Goal: Task Accomplishment & Management: Use online tool/utility

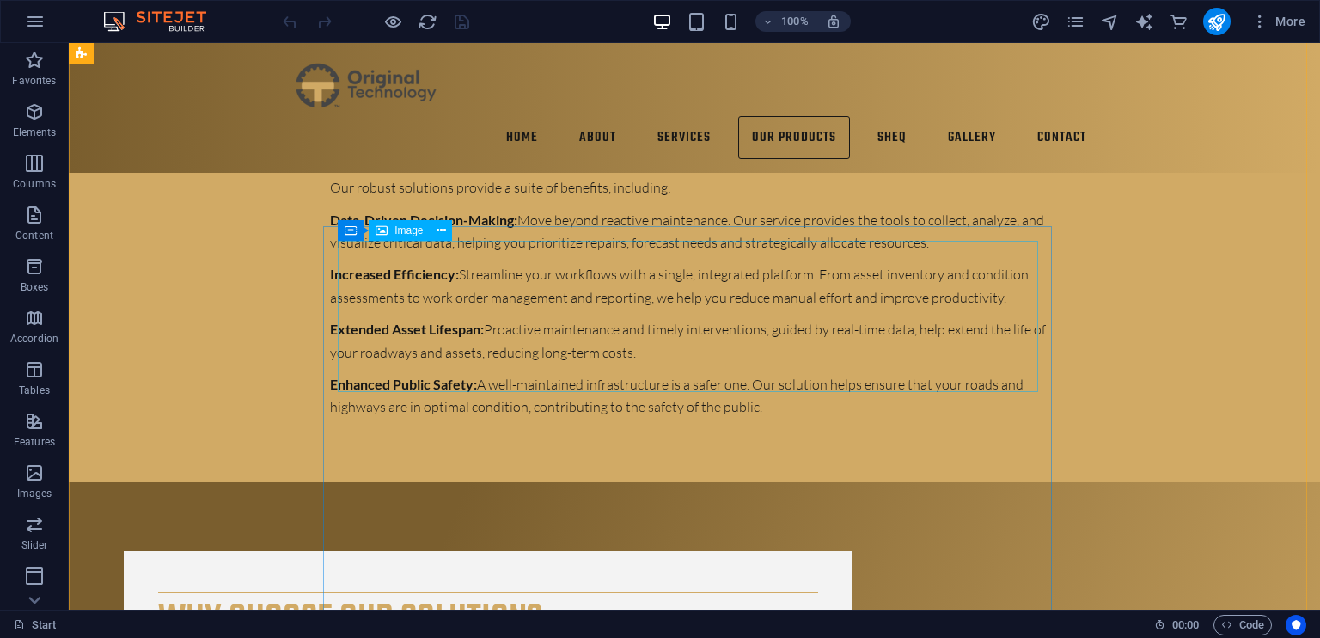
scroll to position [5252, 0]
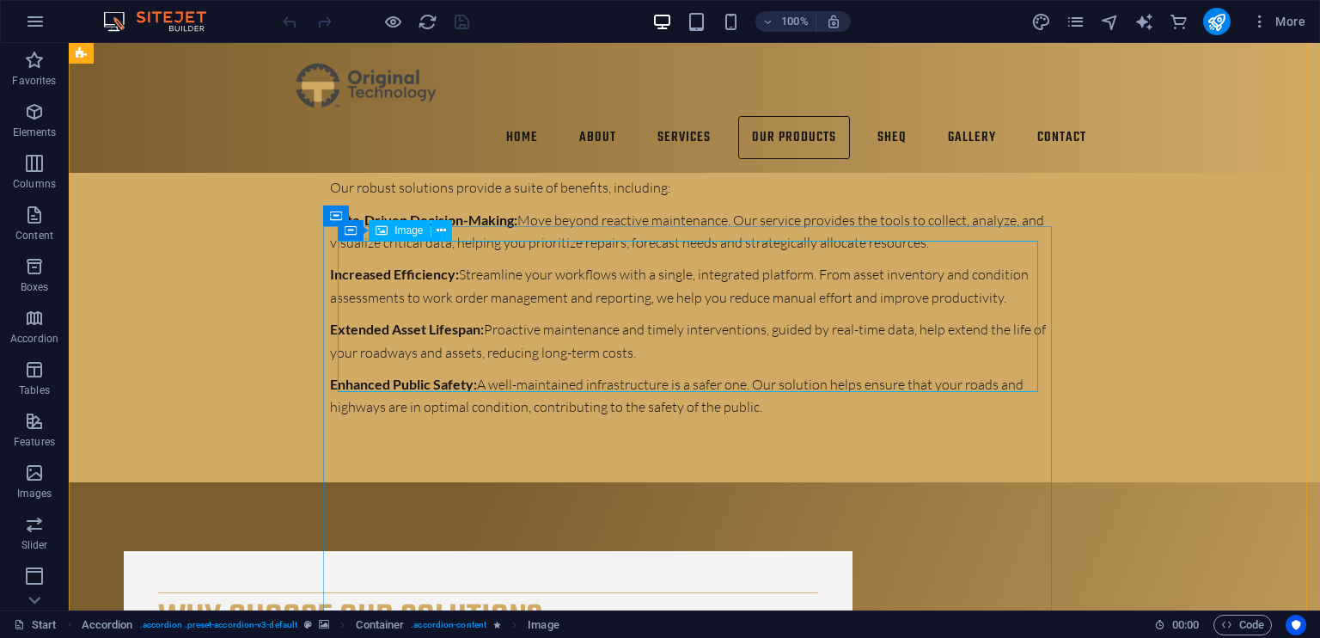
click at [398, 233] on span "Image" at bounding box center [408, 230] width 28 height 10
click at [404, 227] on span "Image" at bounding box center [408, 230] width 28 height 10
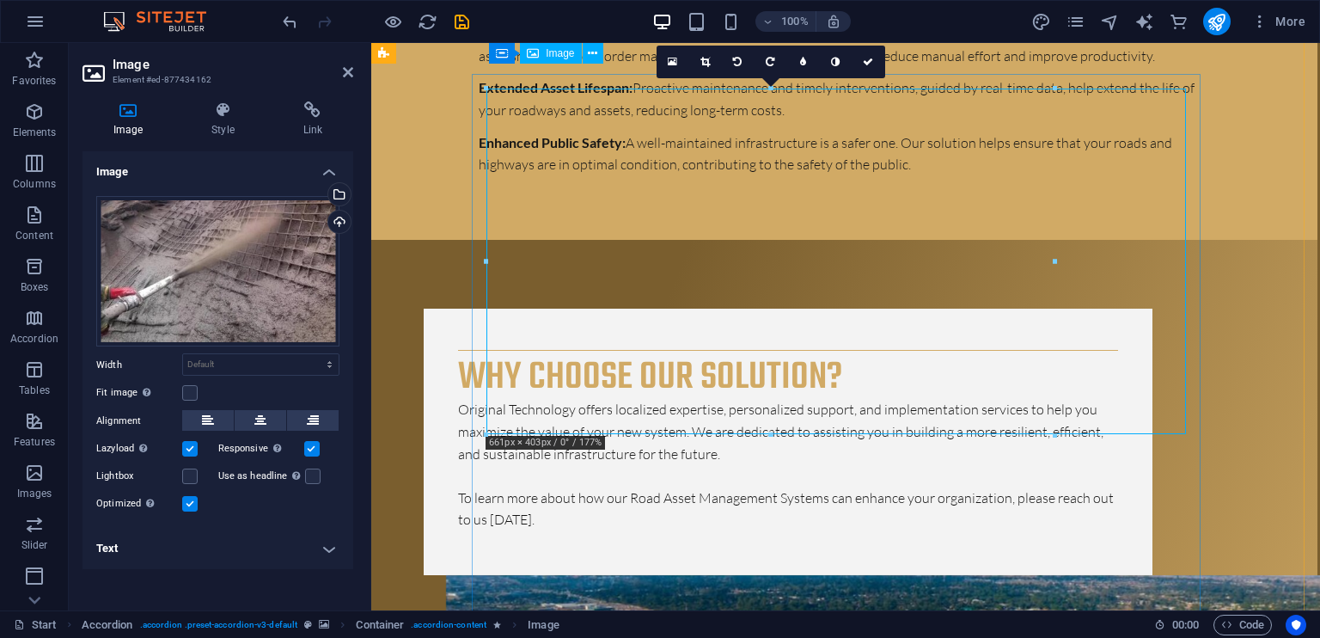
scroll to position [5579, 3]
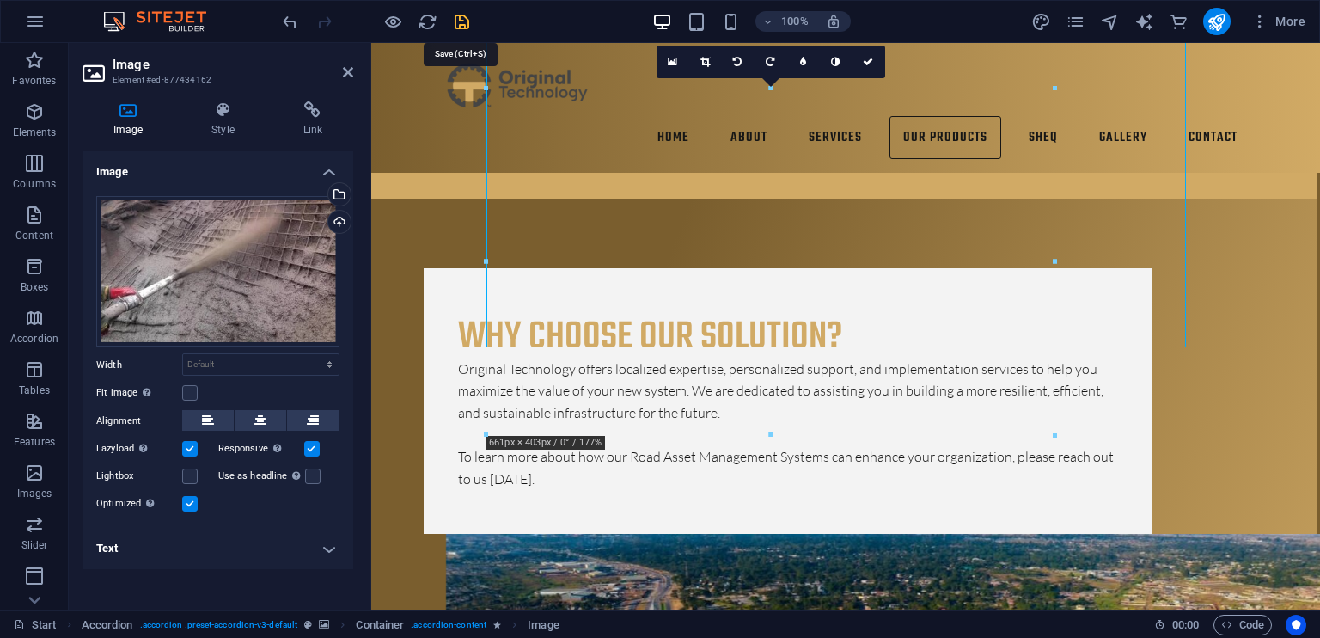
click at [468, 13] on icon "save" at bounding box center [462, 22] width 20 height 20
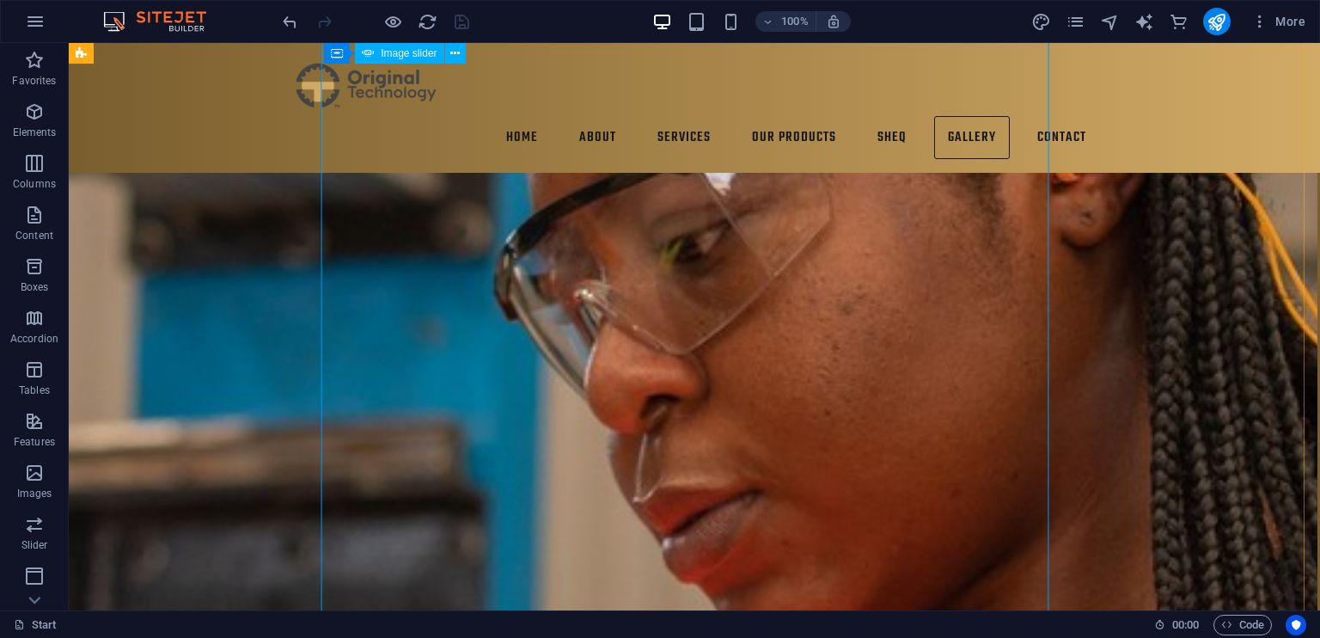
scroll to position [7356, 3]
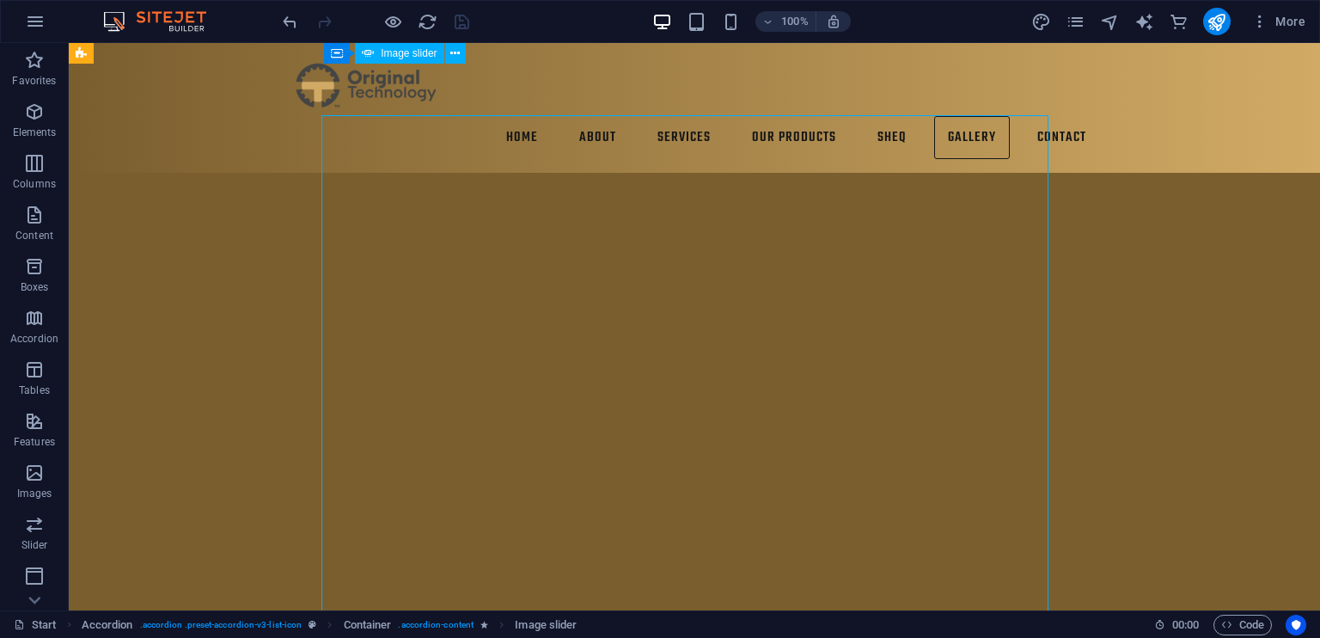
scroll to position [6985, 3]
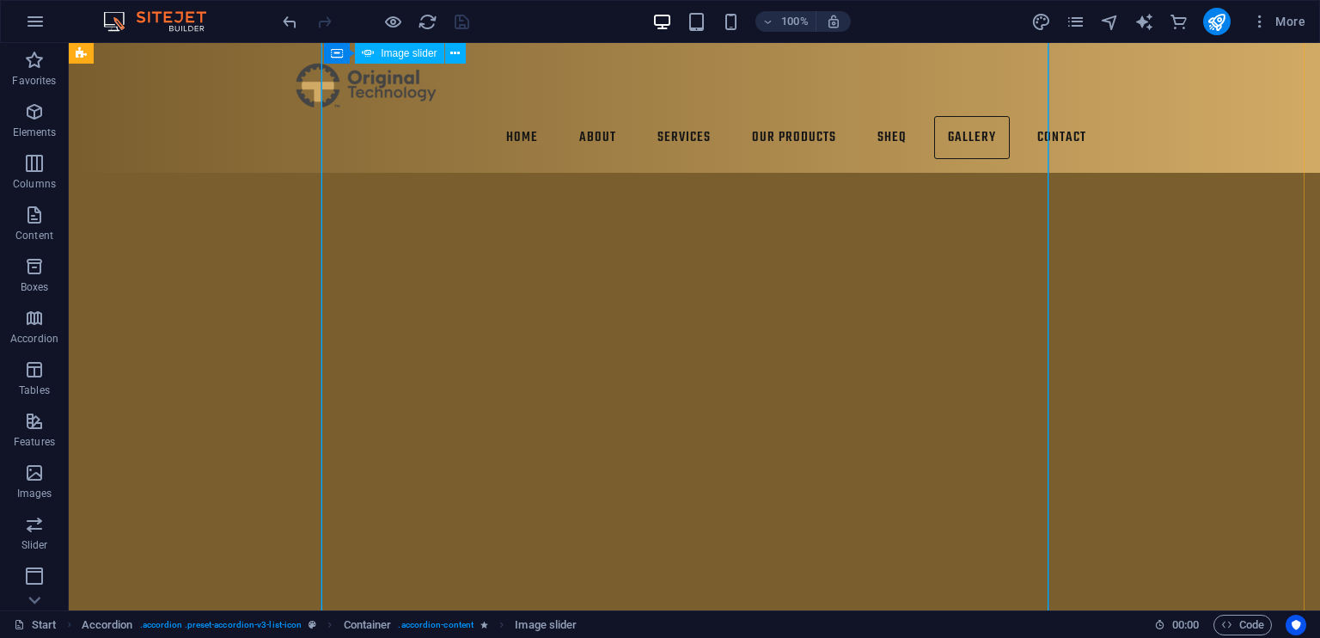
scroll to position [7405, 3]
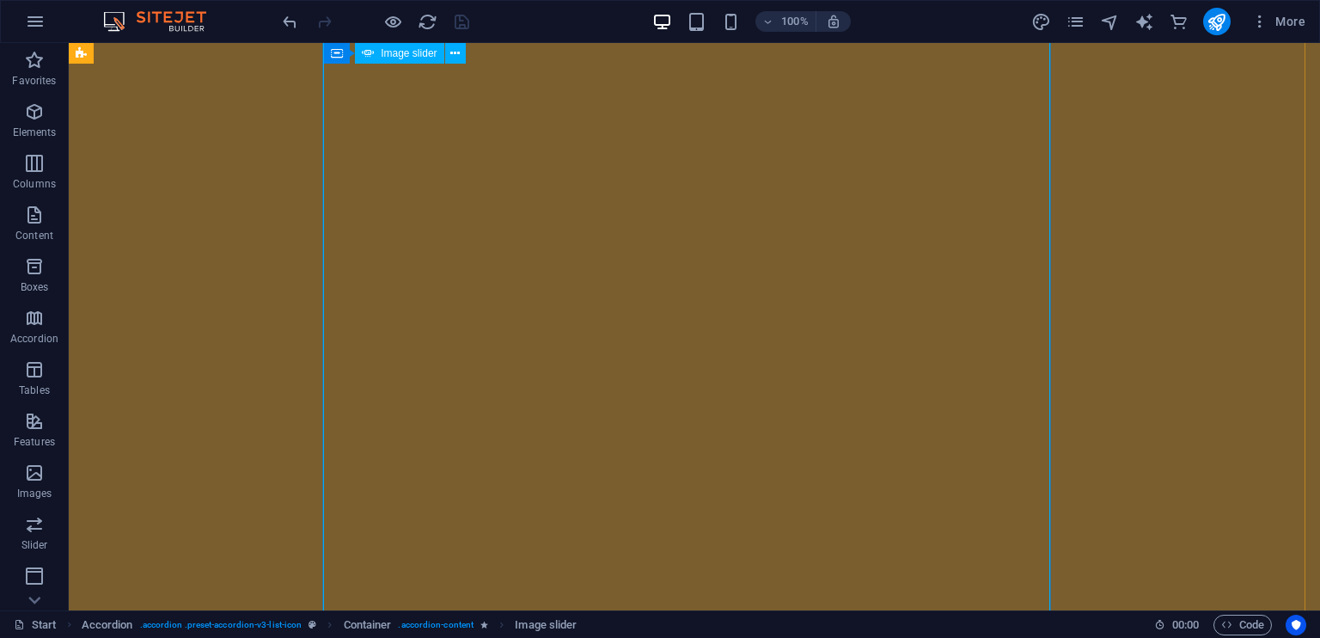
scroll to position [7527, 0]
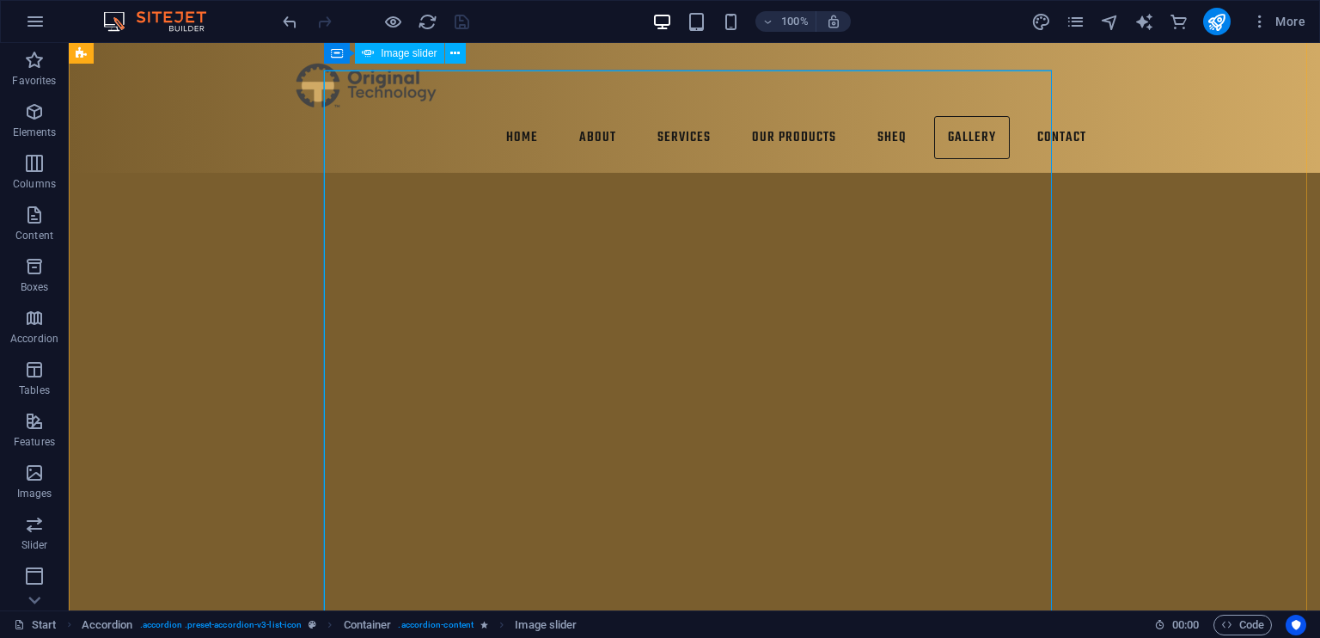
scroll to position [7050, 0]
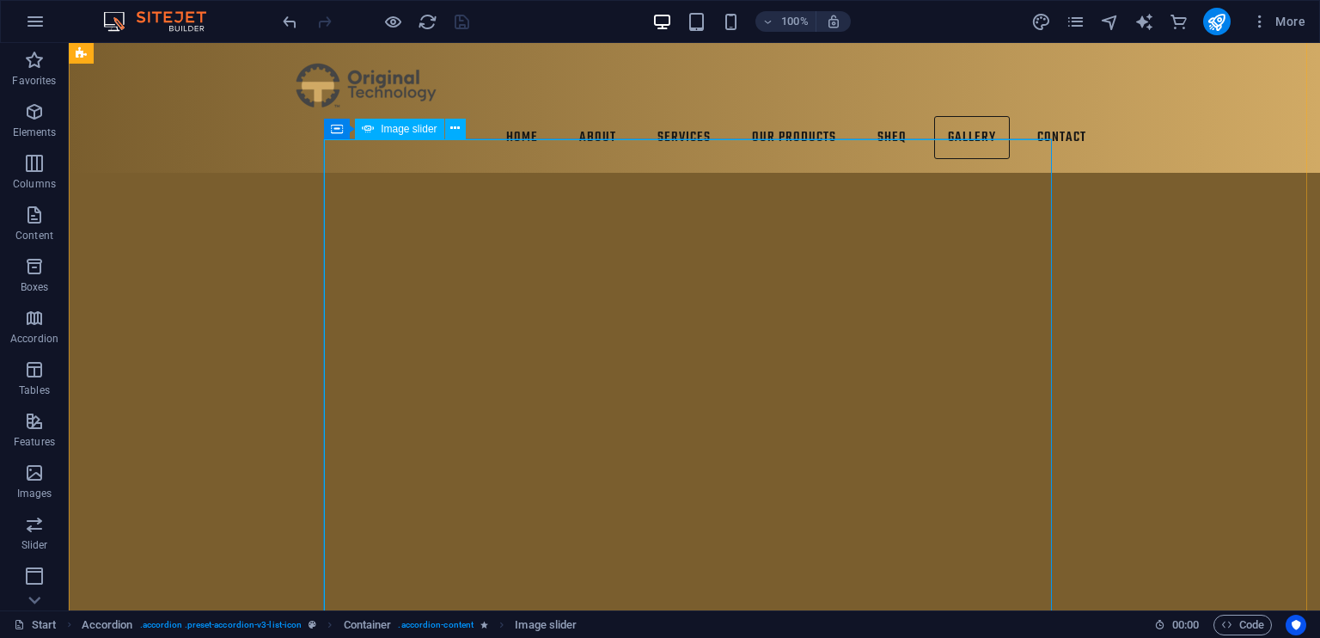
click at [388, 130] on span "Image slider" at bounding box center [409, 129] width 56 height 10
select select "ms"
select select "s"
select select "progressive"
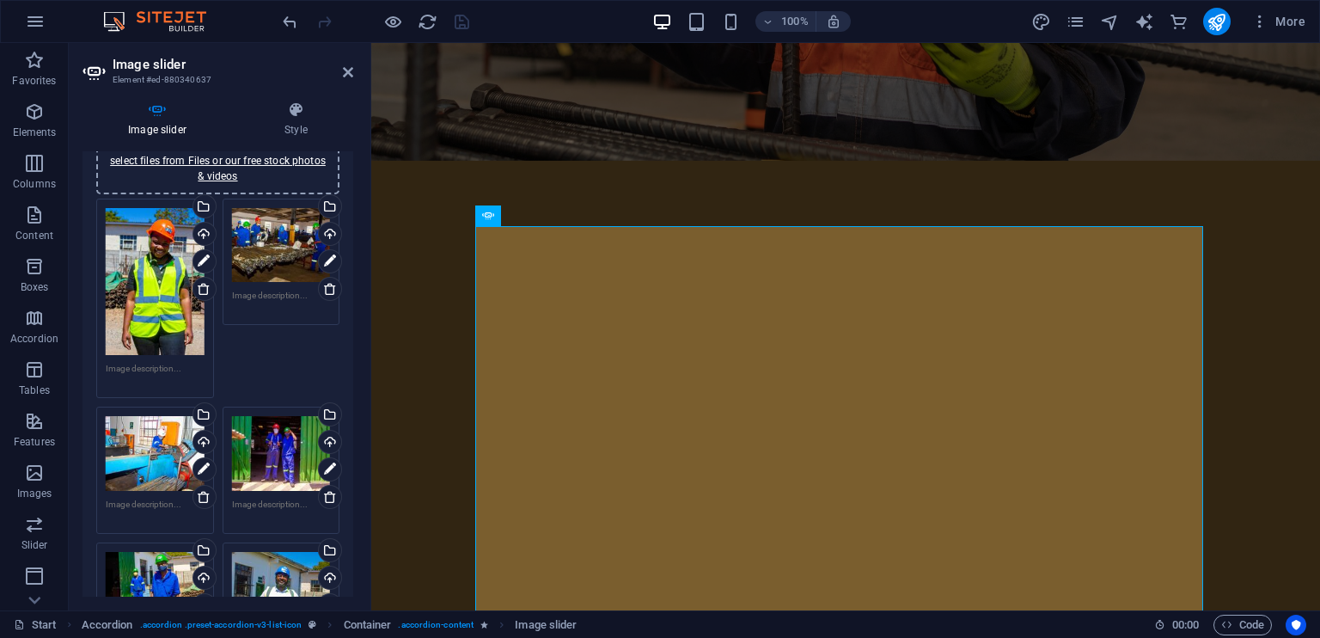
scroll to position [58, 0]
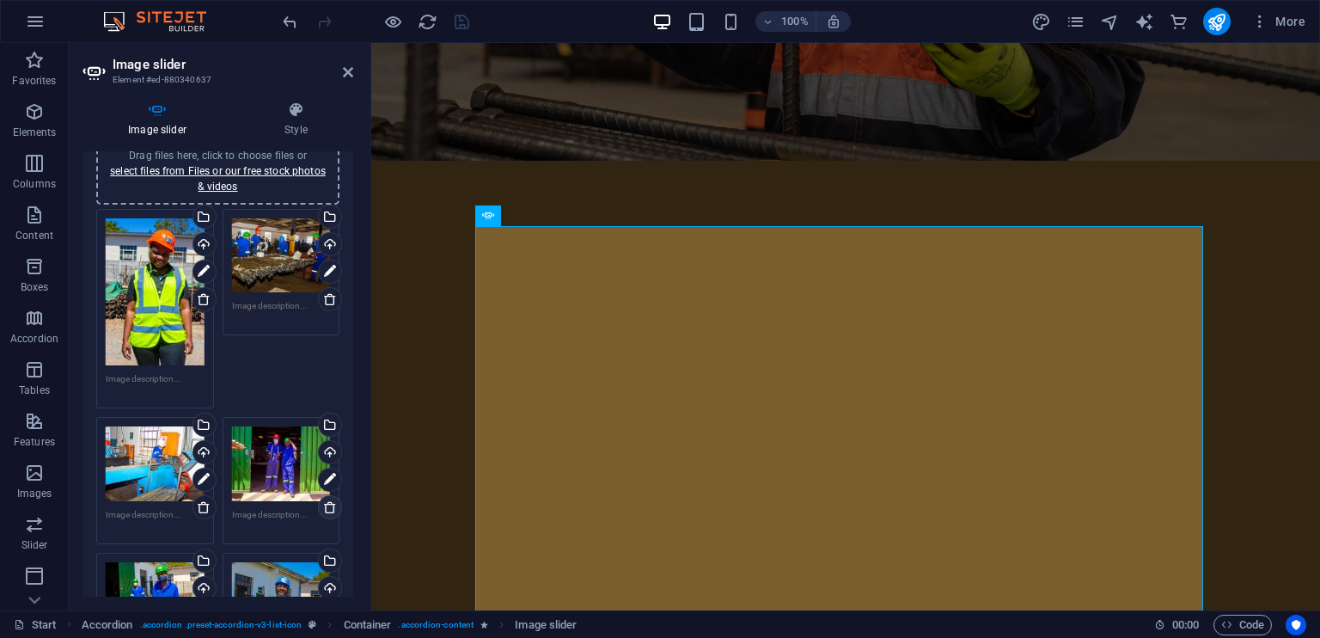
click at [327, 501] on icon at bounding box center [330, 507] width 14 height 14
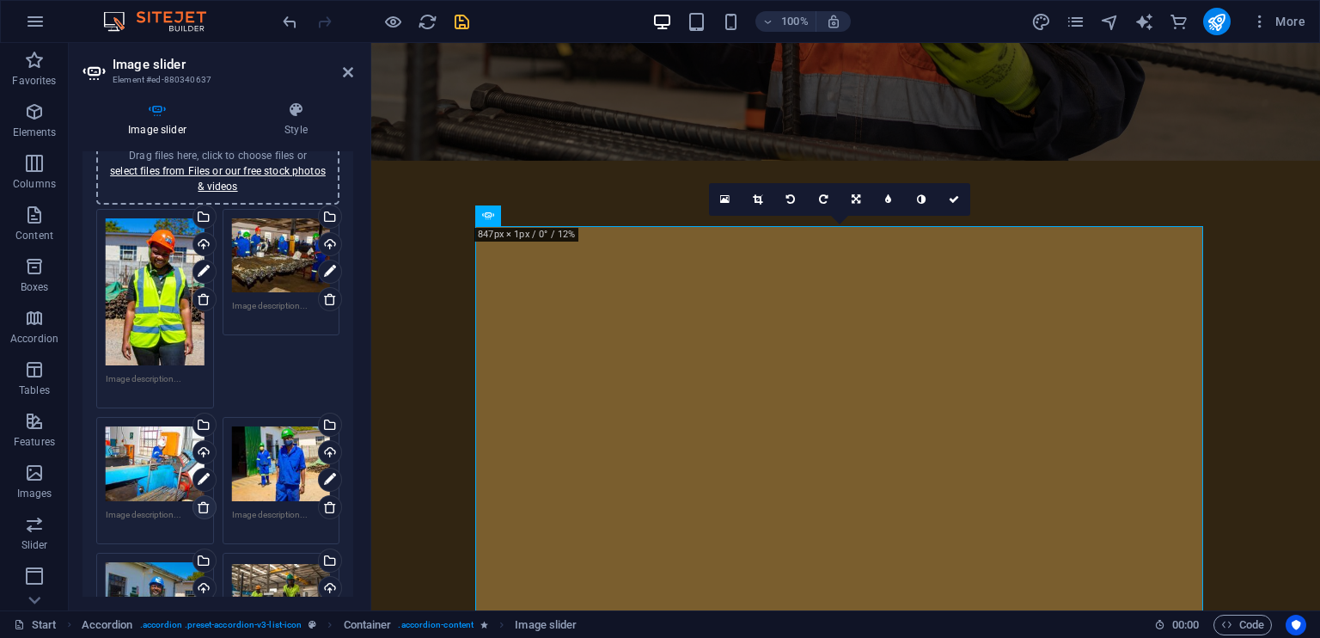
click at [206, 500] on icon at bounding box center [204, 507] width 14 height 14
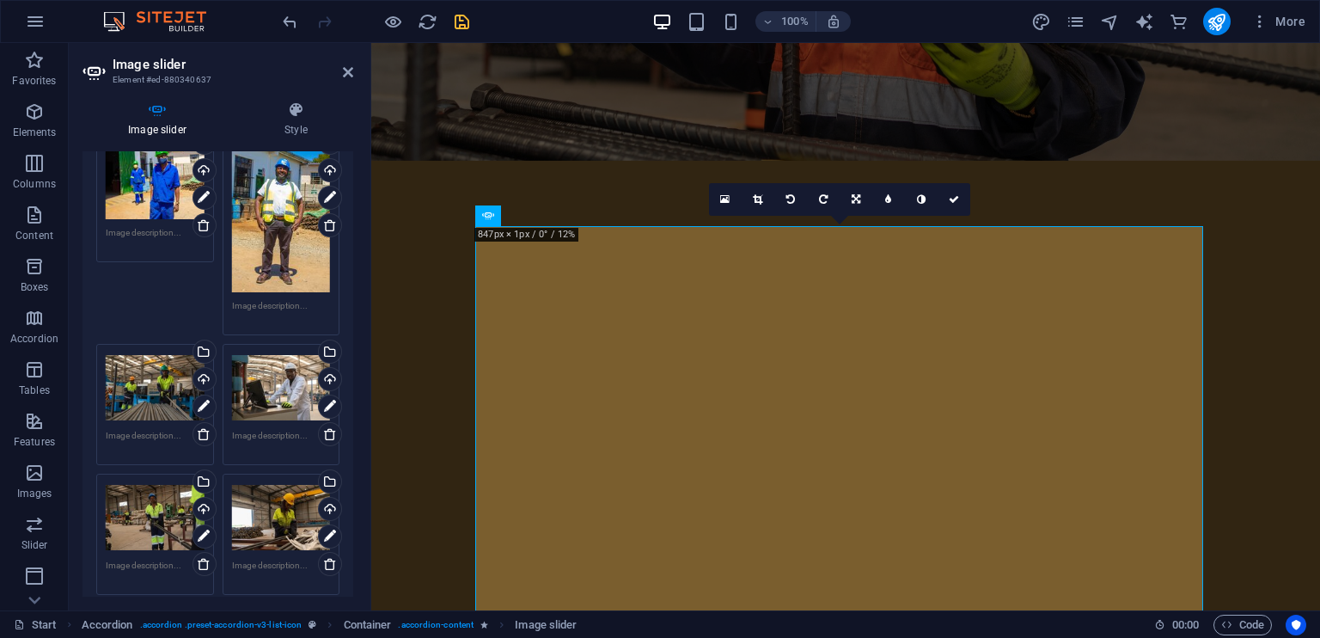
scroll to position [342, 0]
click at [200, 434] on link at bounding box center [204, 432] width 24 height 24
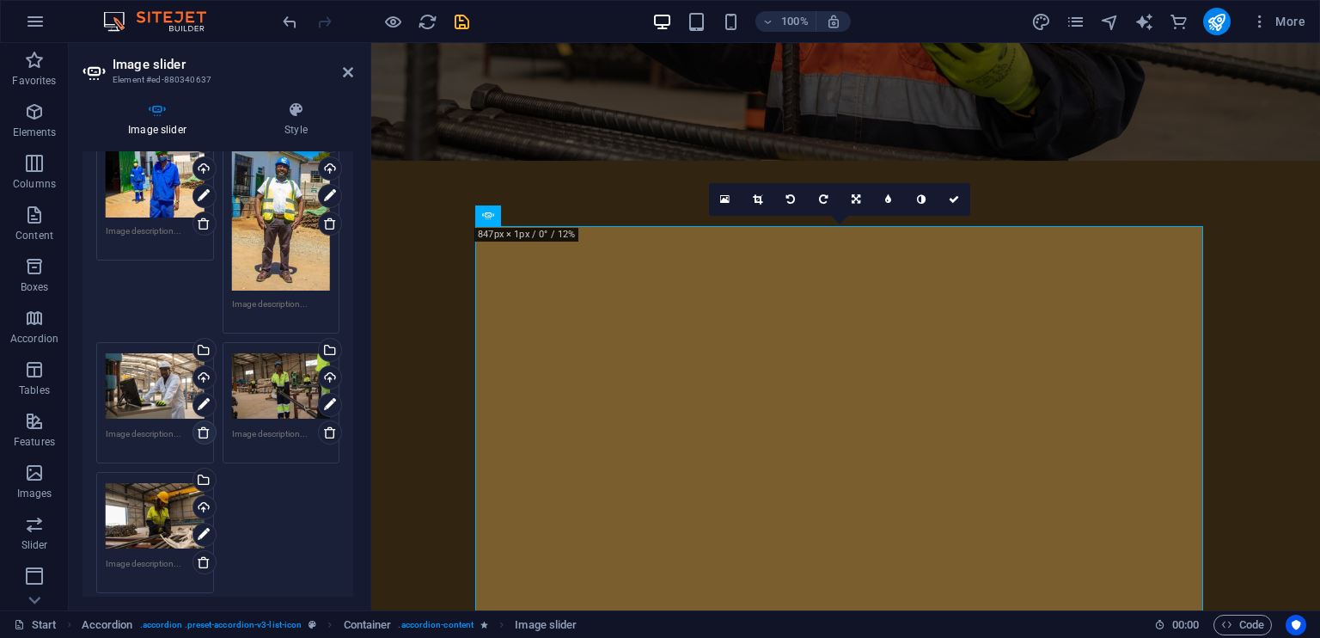
click at [201, 425] on icon at bounding box center [204, 432] width 14 height 14
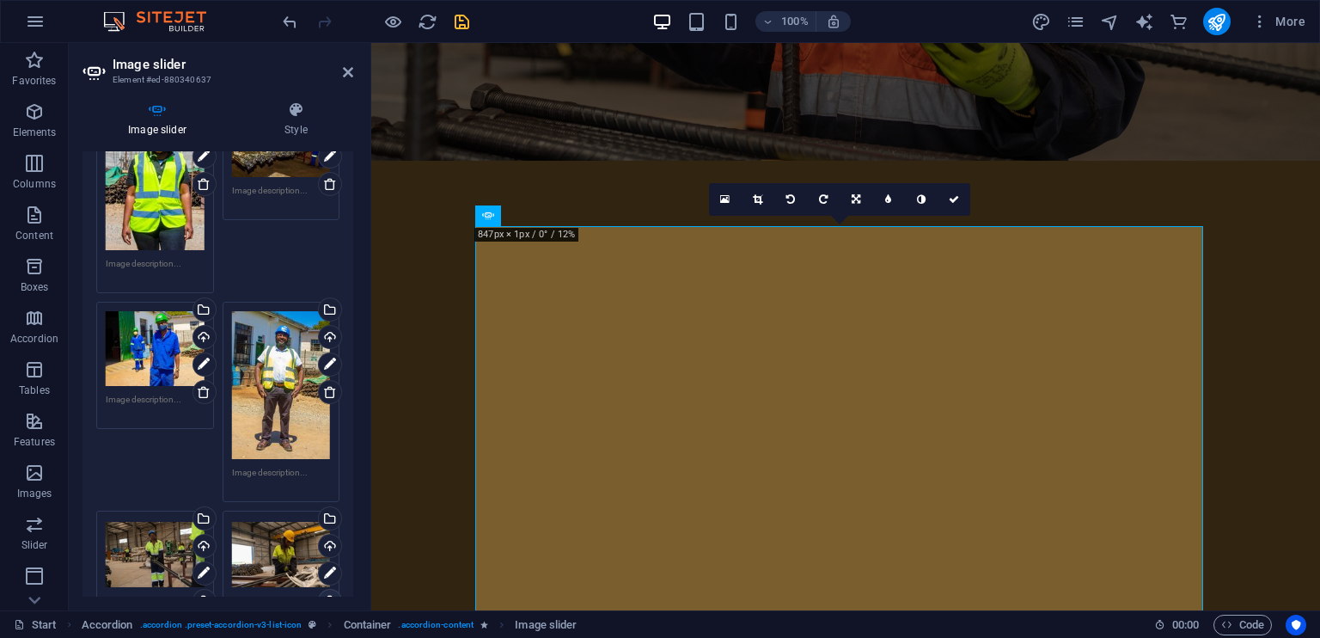
scroll to position [177, 0]
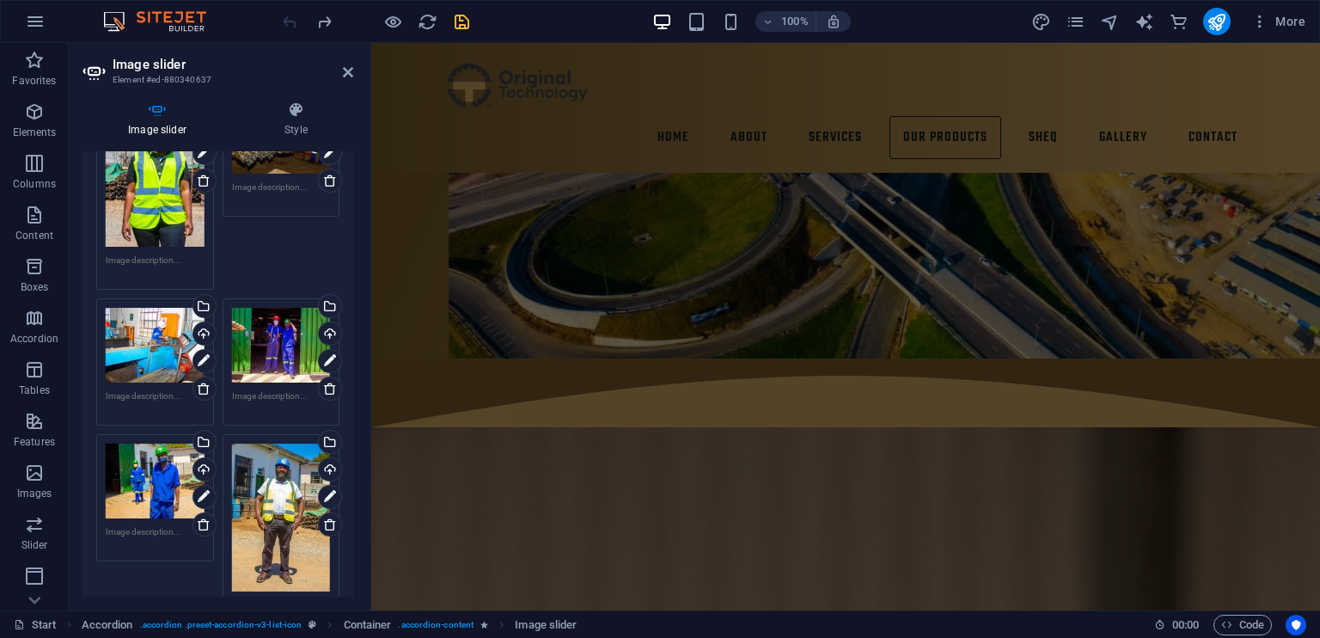
scroll to position [5336, 0]
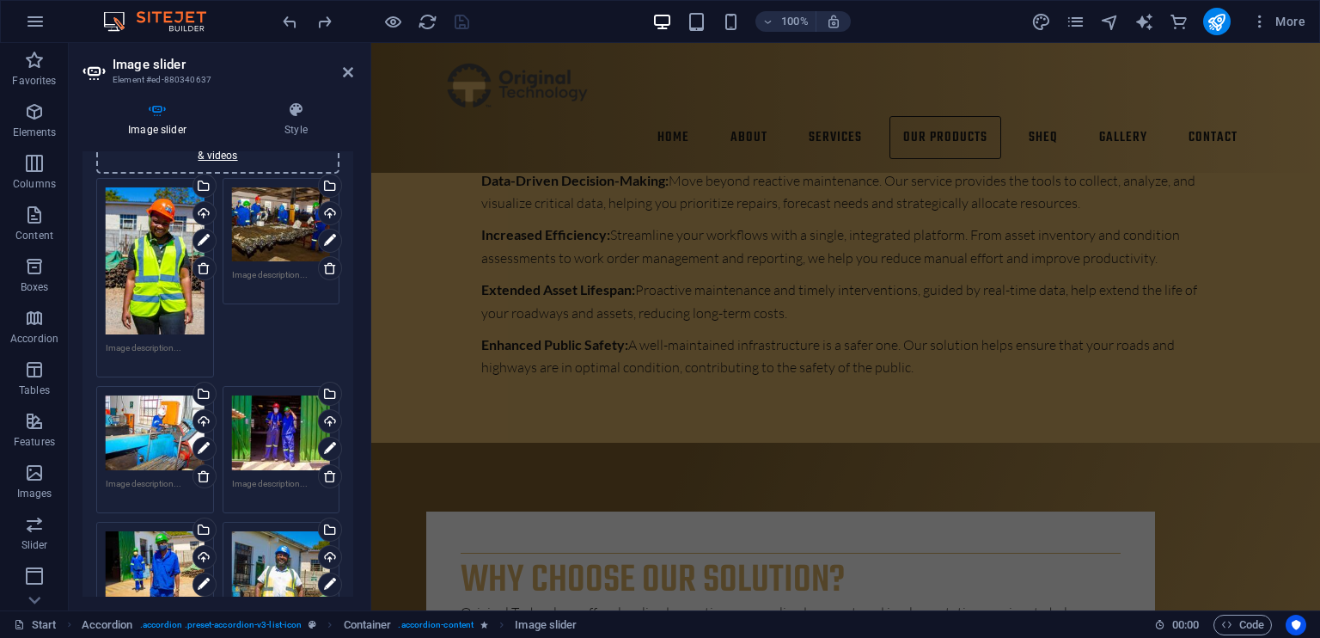
scroll to position [141, 0]
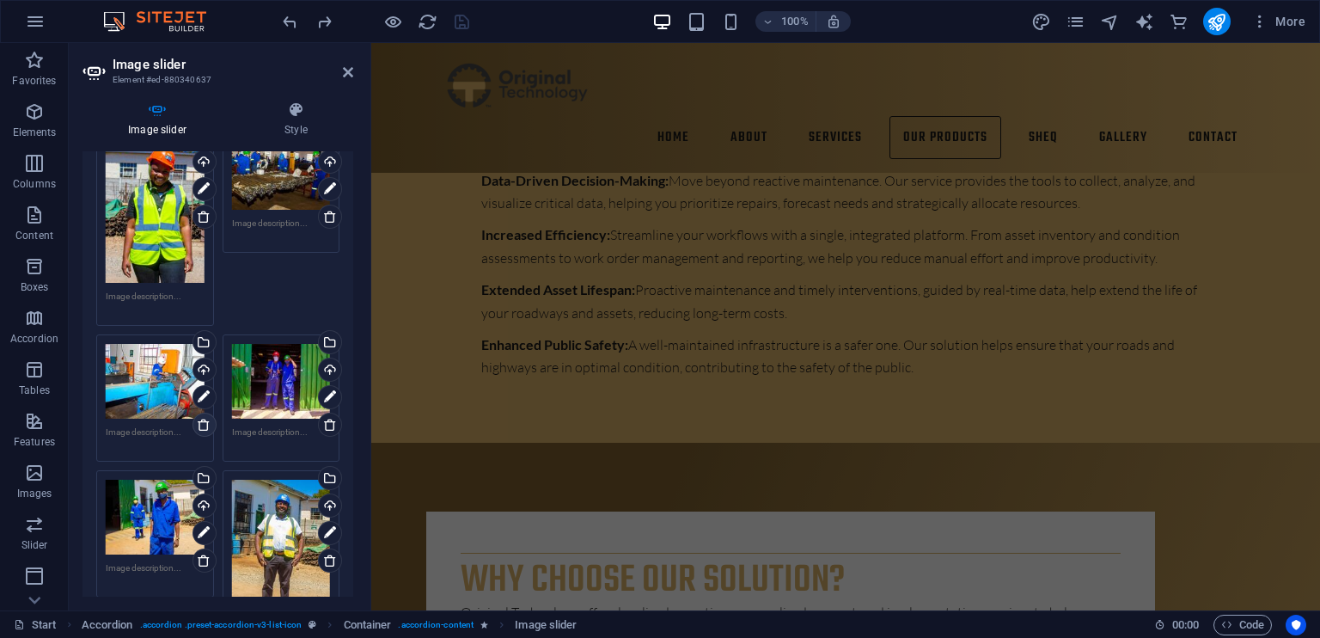
click at [204, 429] on link at bounding box center [204, 424] width 24 height 24
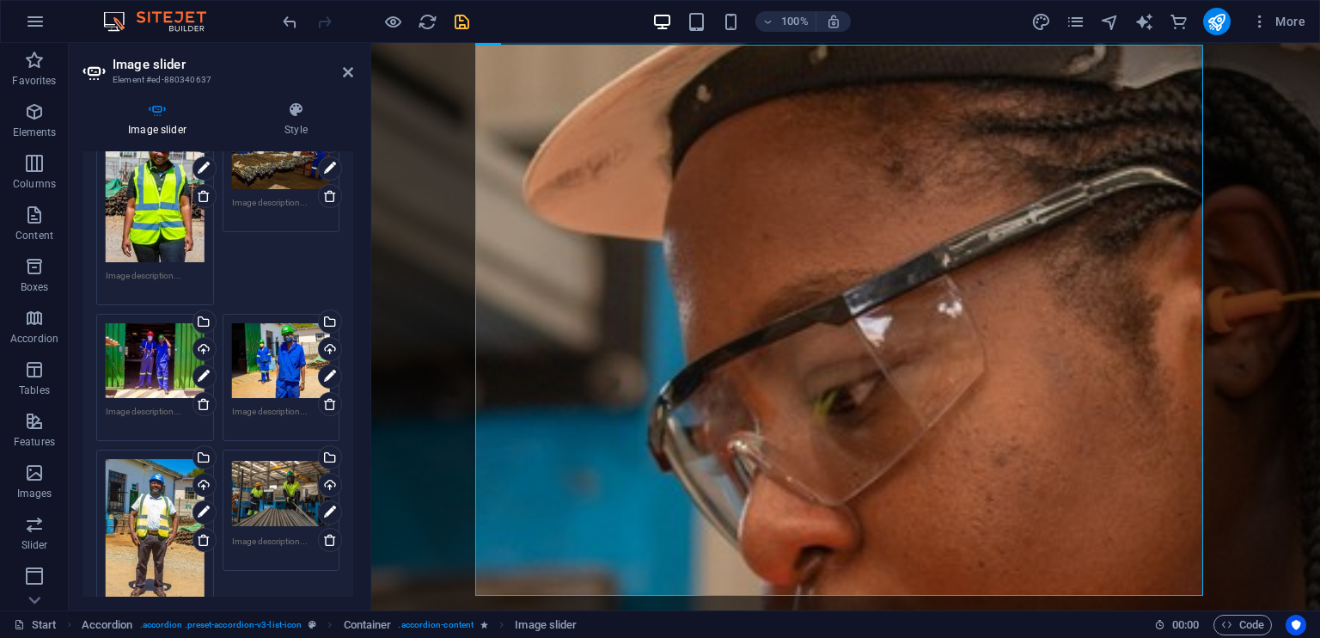
scroll to position [151, 0]
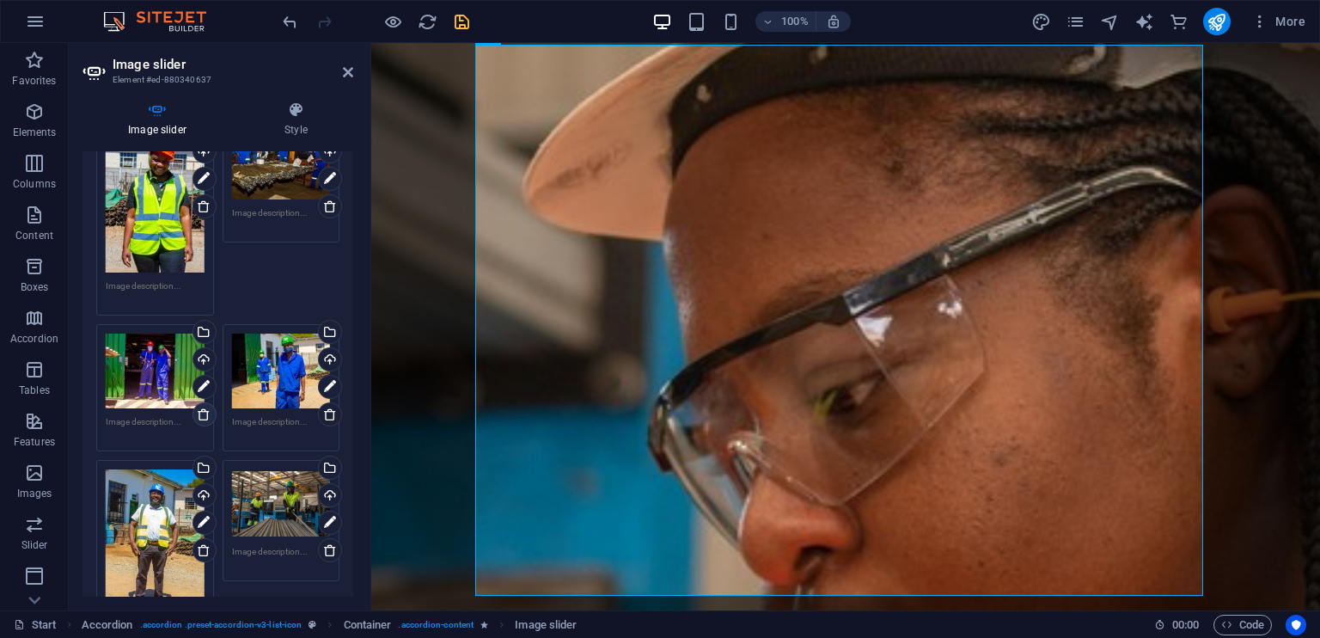
click at [200, 411] on icon at bounding box center [204, 414] width 14 height 14
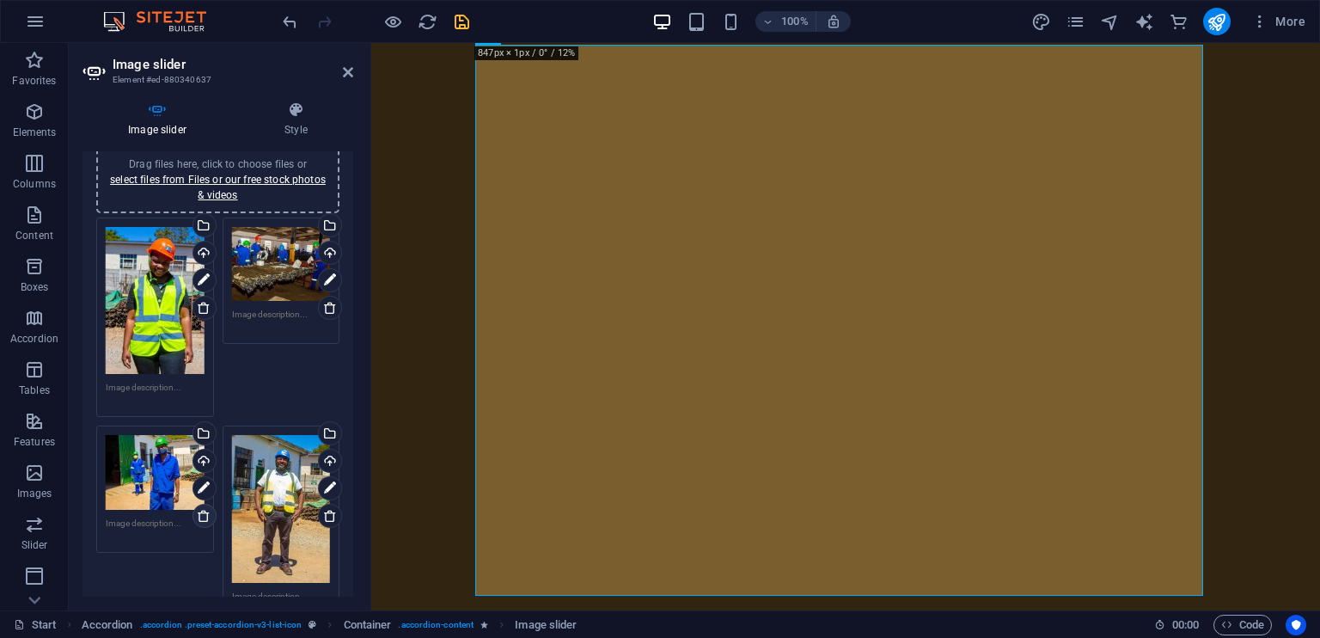
scroll to position [88, 0]
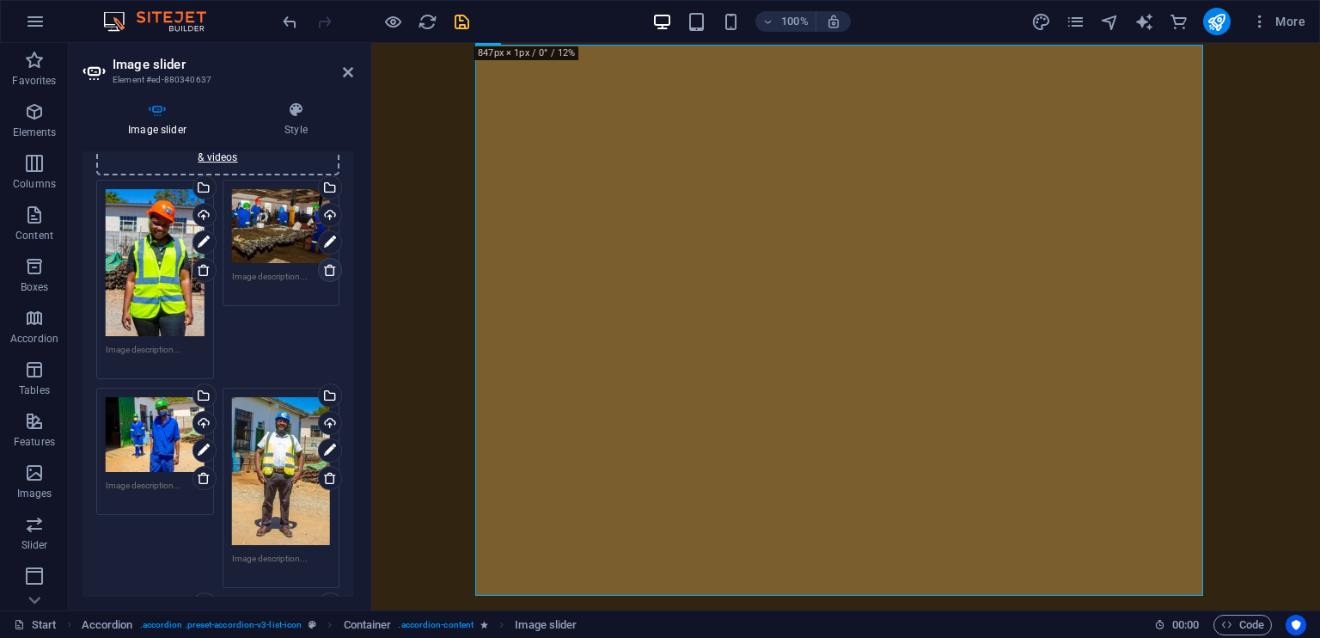
click at [323, 270] on icon at bounding box center [330, 270] width 14 height 14
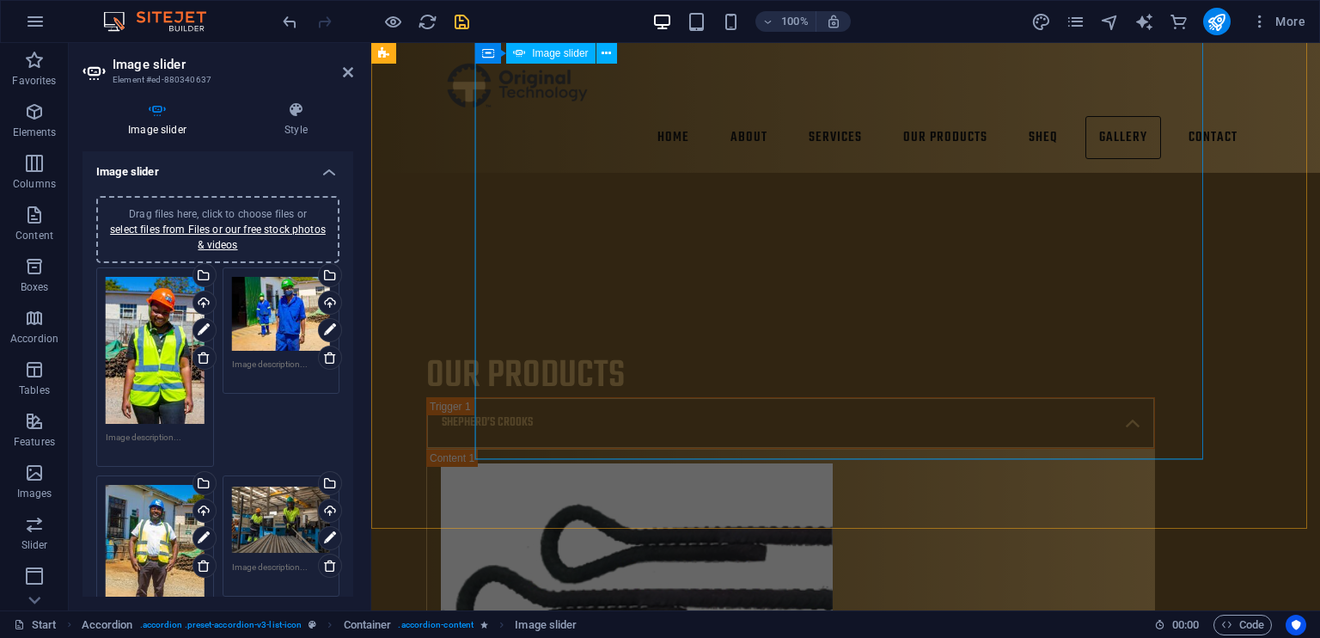
scroll to position [9484, 0]
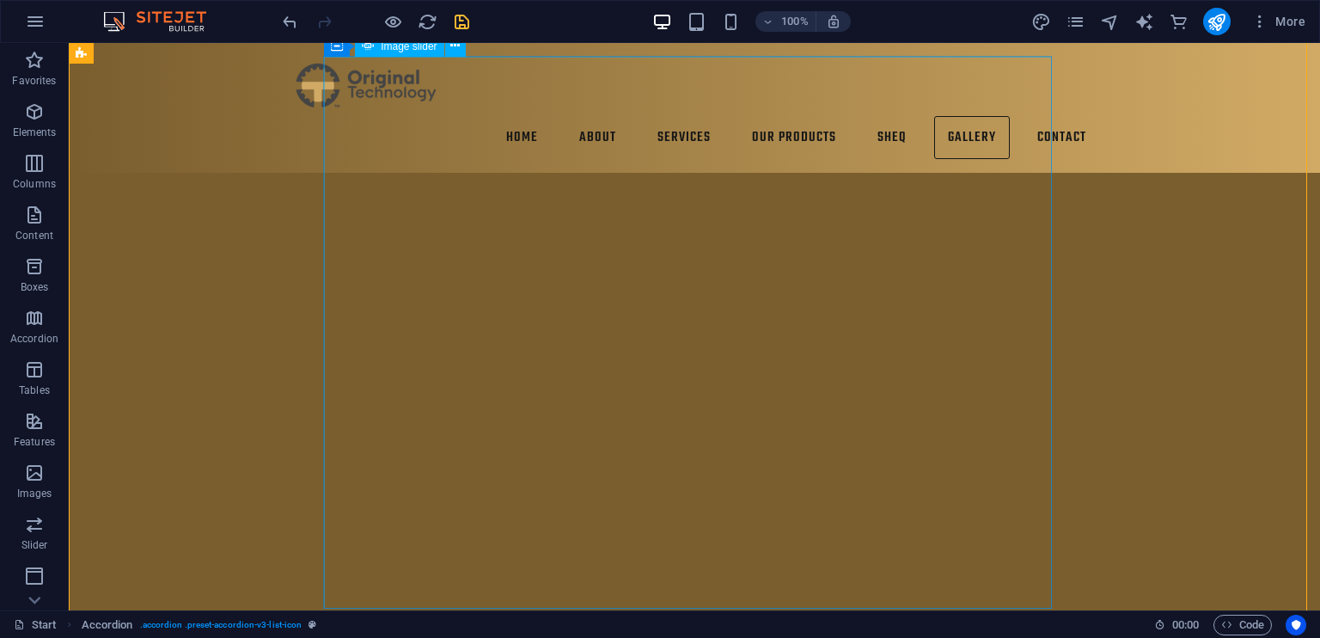
scroll to position [7218, 0]
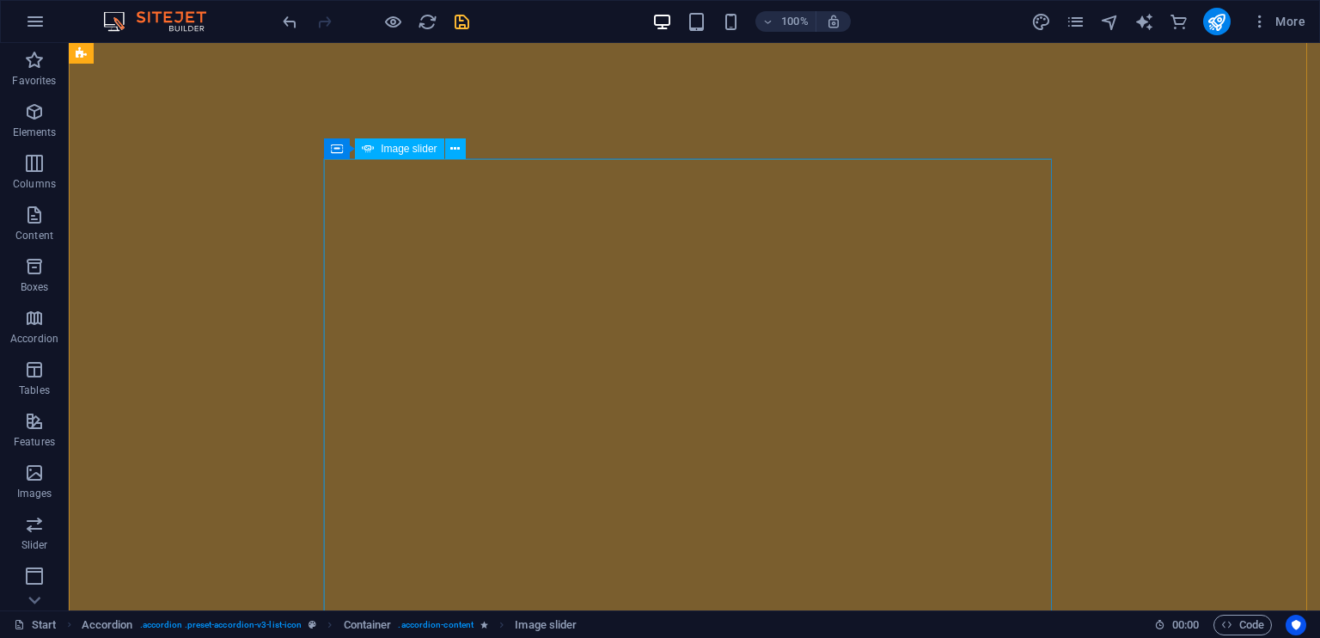
scroll to position [8669, 0]
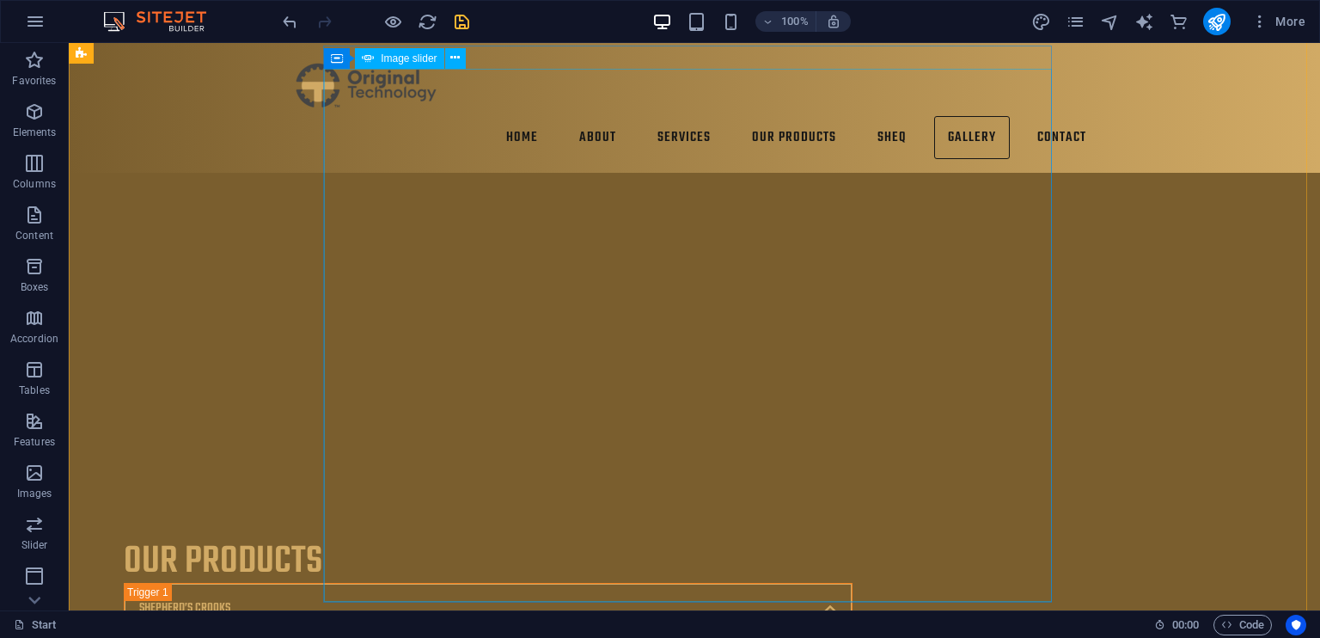
scroll to position [9260, 0]
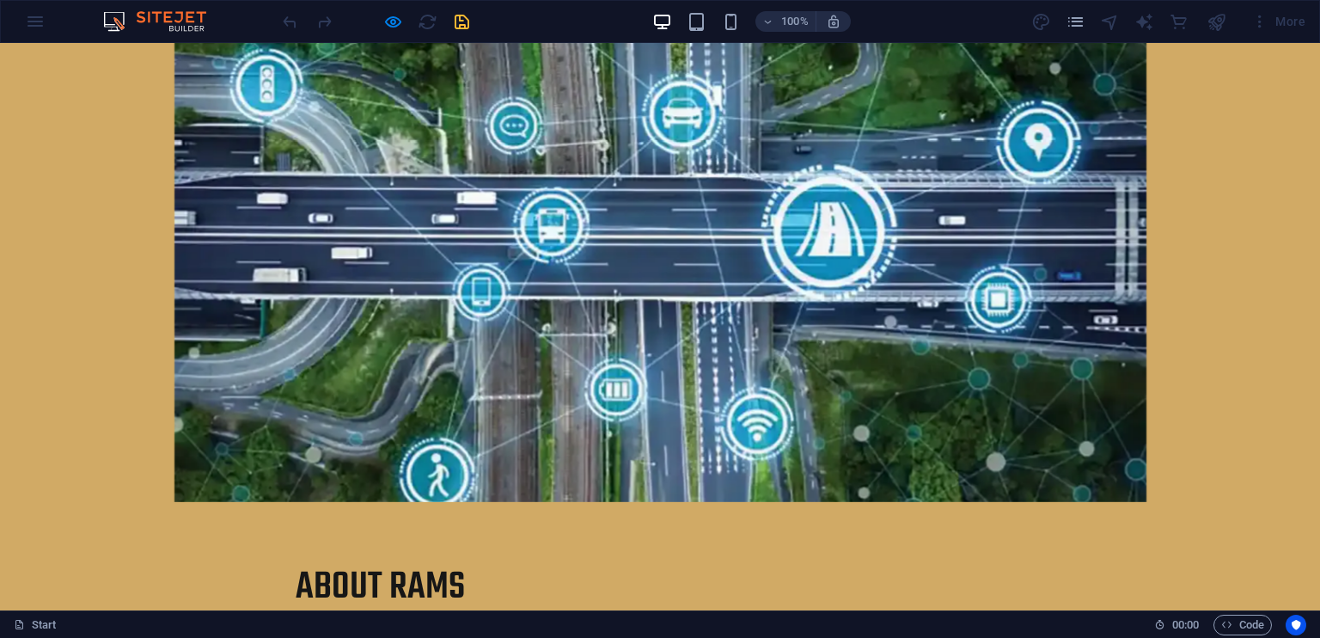
scroll to position [4819, 0]
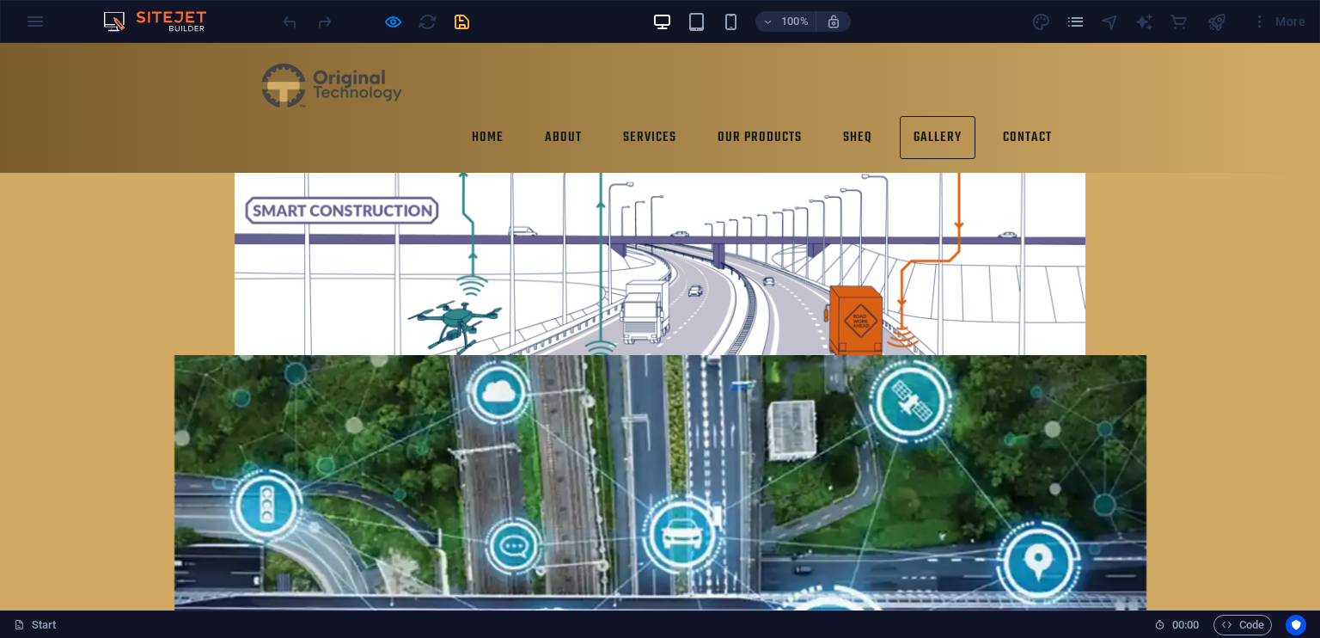
scroll to position [4289, 0]
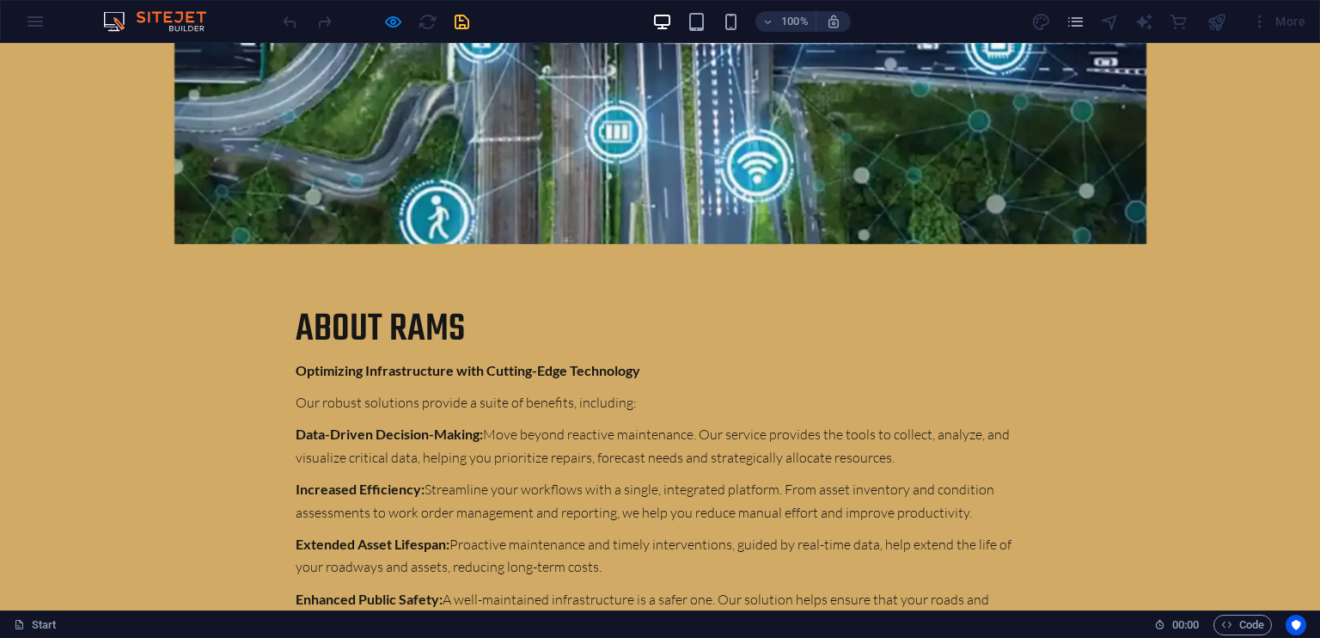
scroll to position [5073, 0]
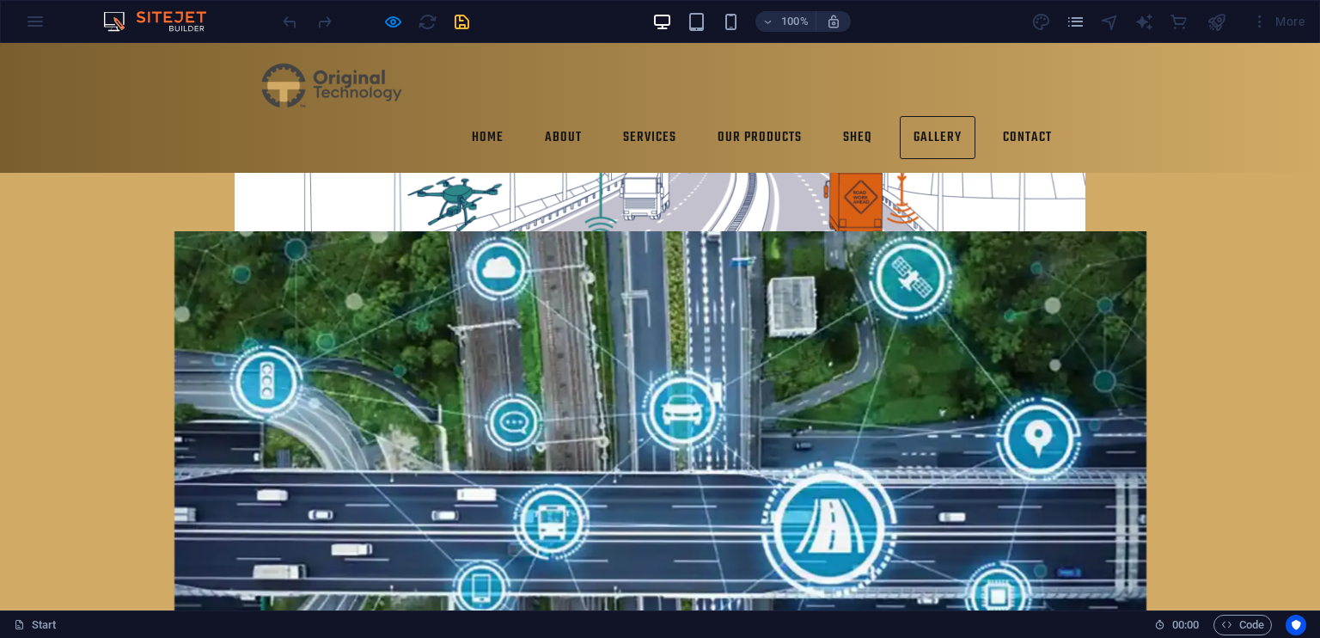
scroll to position [4417, 0]
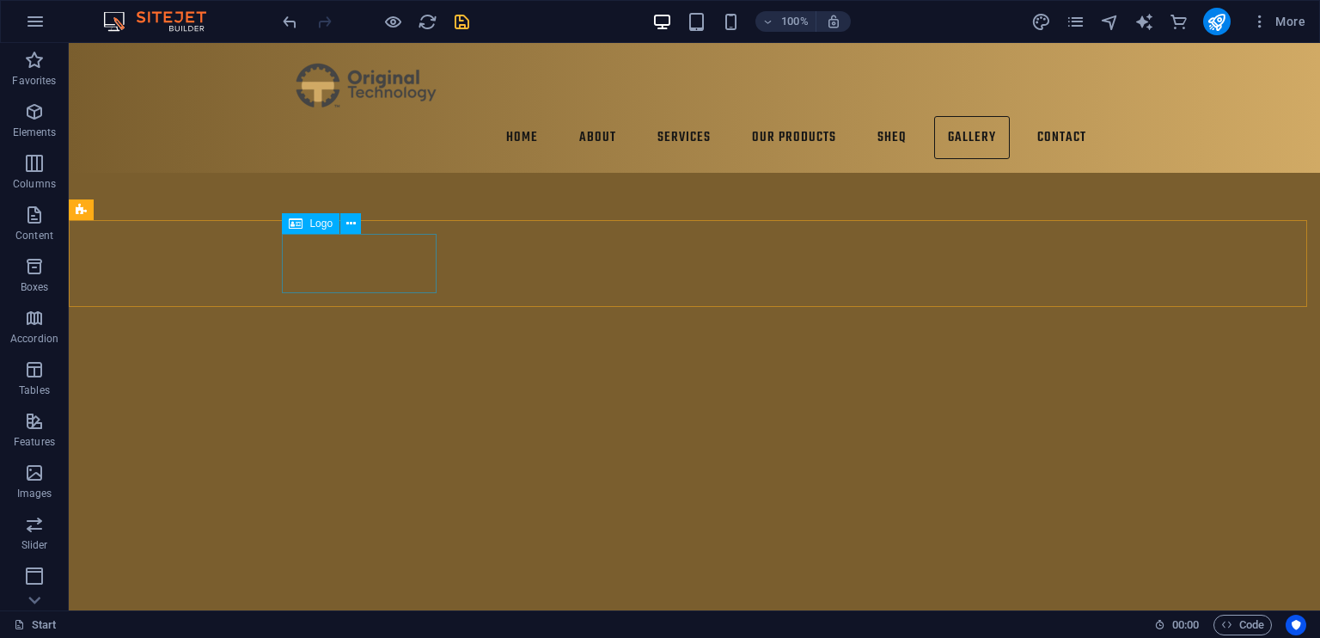
scroll to position [9063, 0]
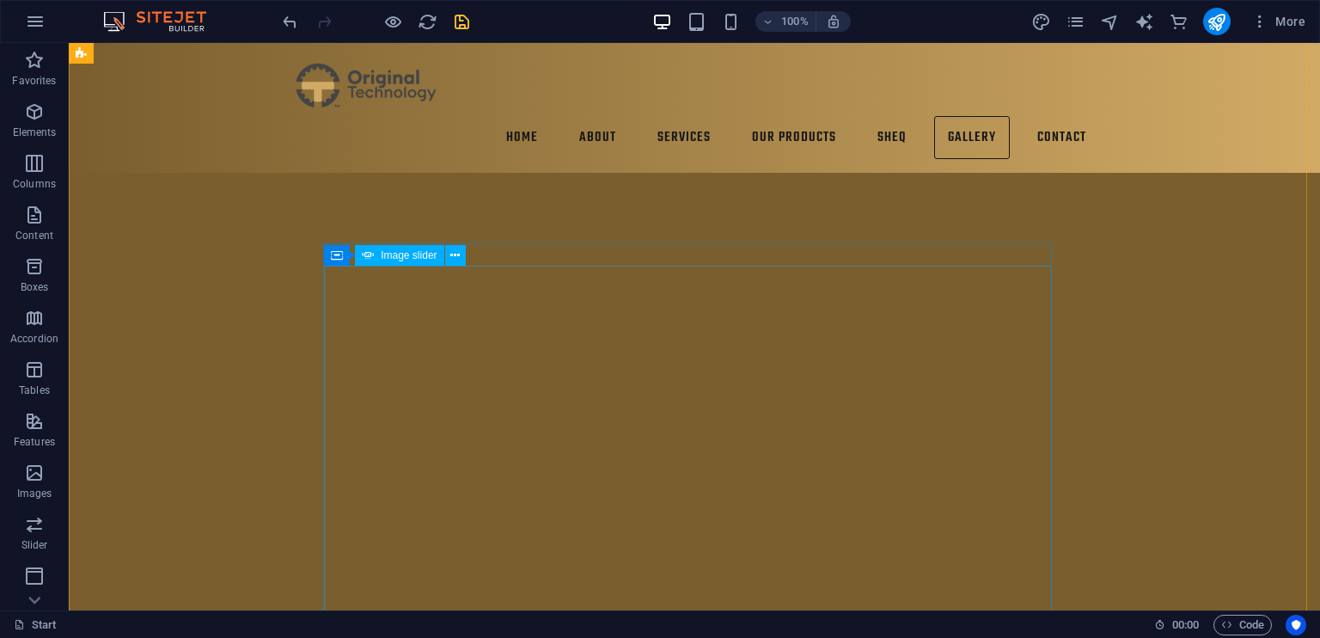
click at [408, 264] on div "Image slider" at bounding box center [399, 255] width 89 height 21
select select "ms"
select select "s"
select select "progressive"
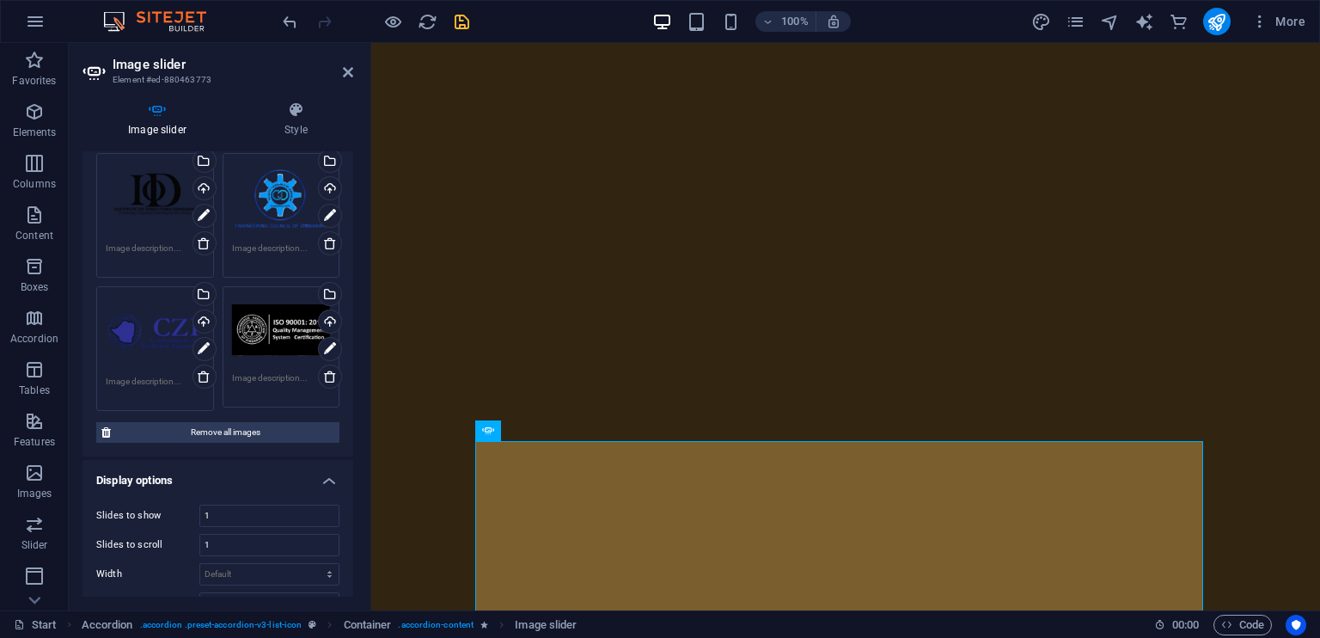
scroll to position [247, 0]
click at [323, 370] on icon at bounding box center [330, 376] width 14 height 14
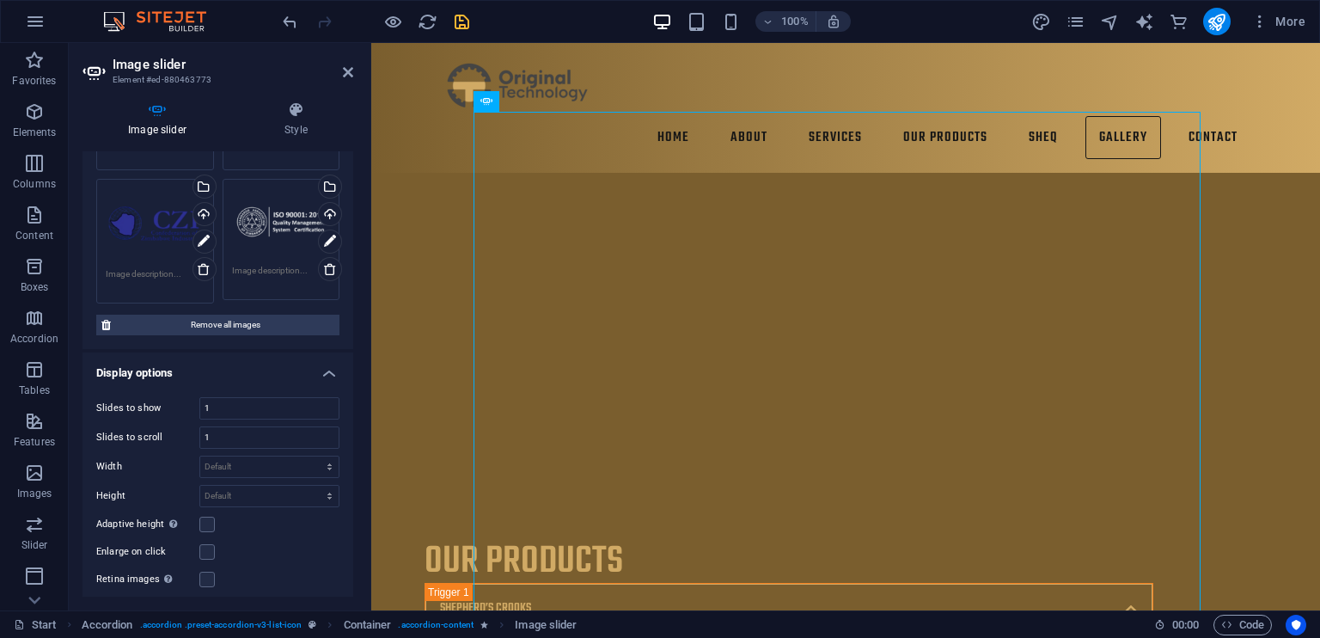
scroll to position [319, 0]
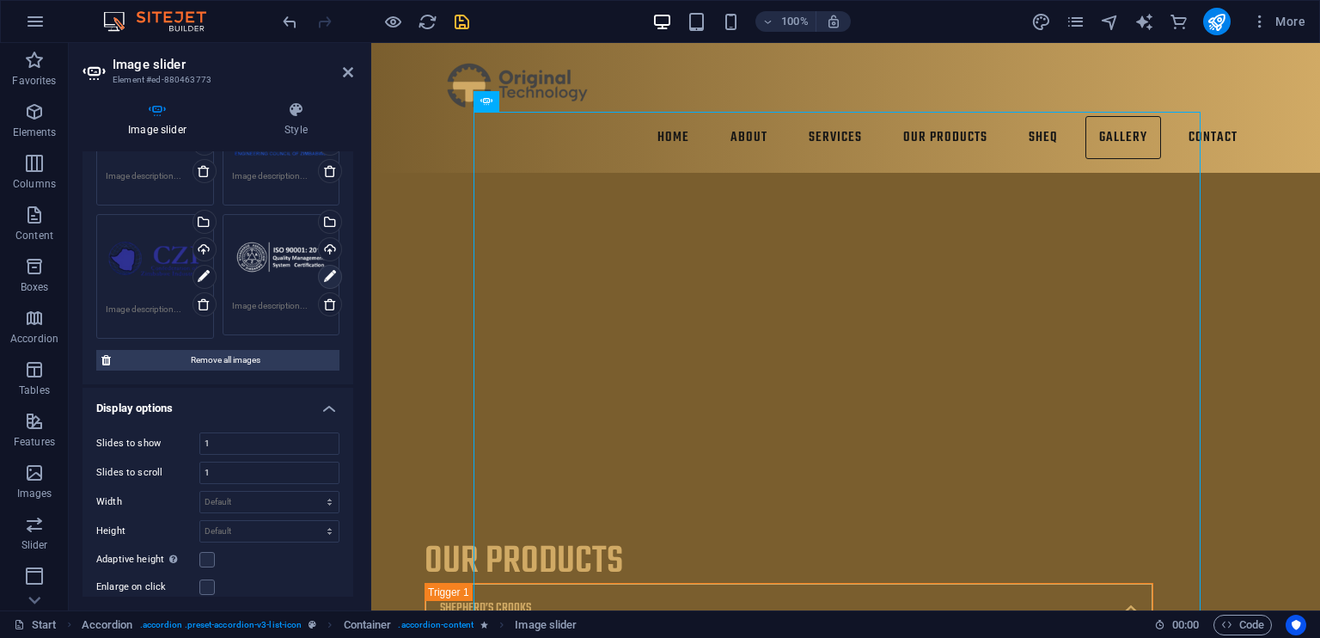
click at [328, 272] on icon at bounding box center [330, 276] width 12 height 21
click at [325, 284] on icon at bounding box center [330, 276] width 12 height 21
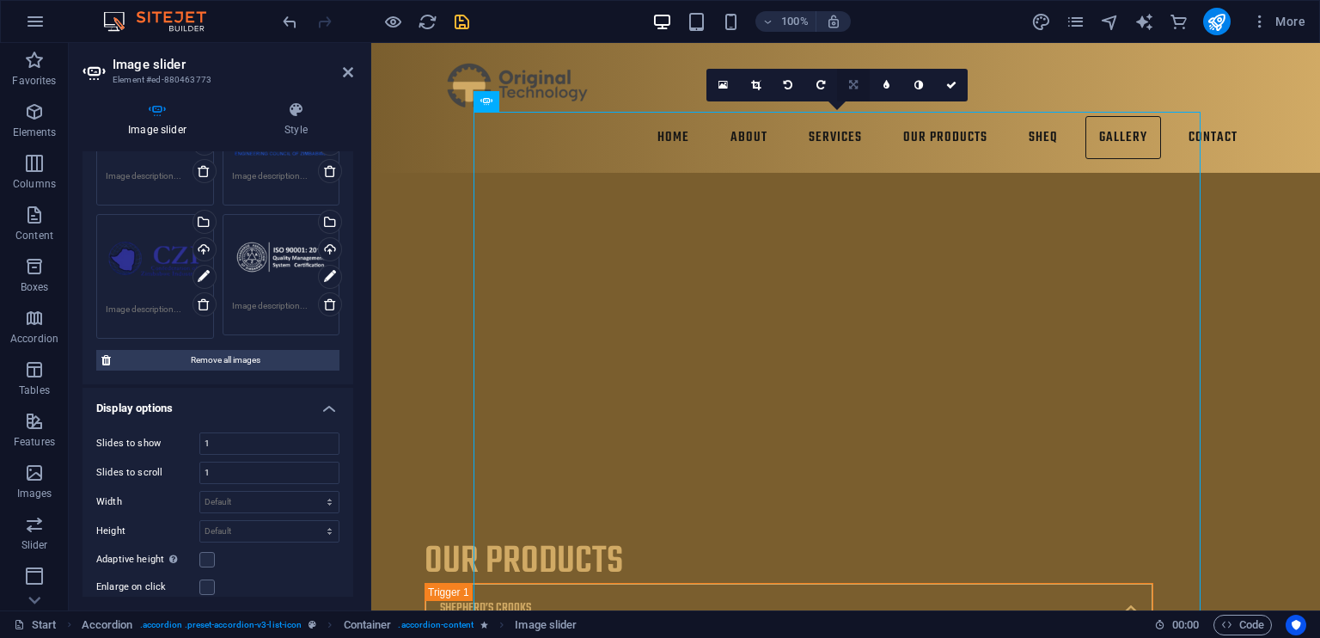
click at [857, 88] on icon at bounding box center [853, 85] width 9 height 10
click at [856, 96] on link at bounding box center [853, 85] width 33 height 33
click at [754, 78] on link at bounding box center [755, 85] width 33 height 33
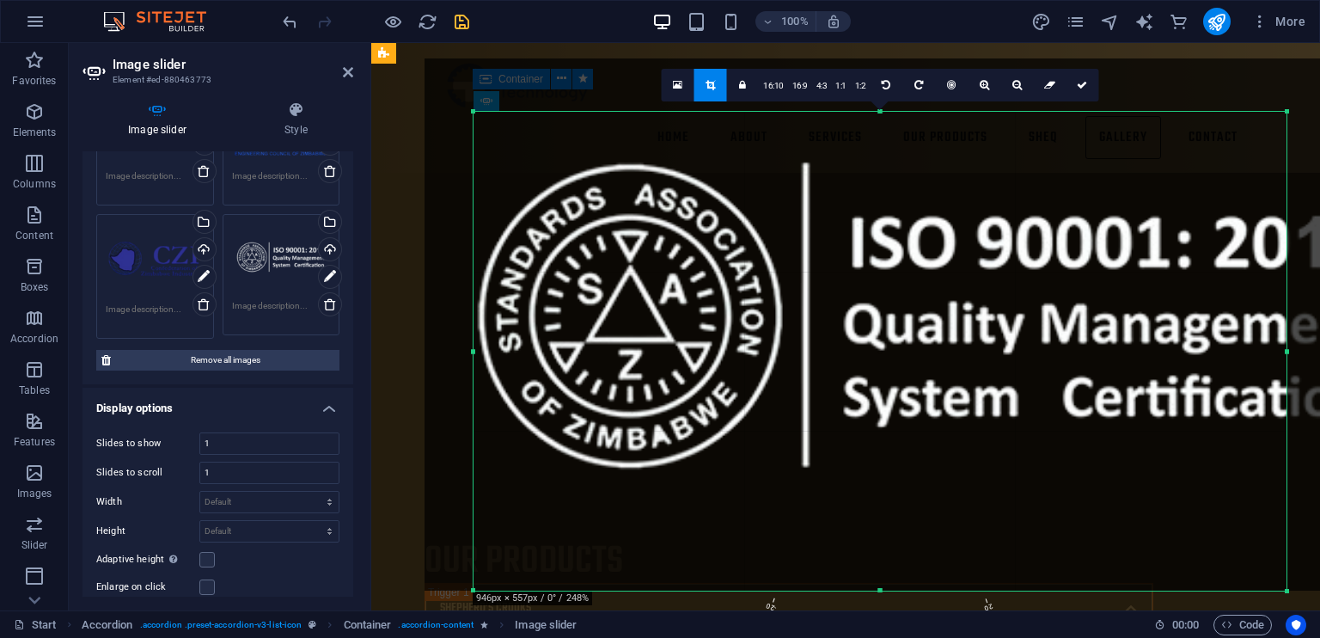
drag, startPoint x: 473, startPoint y: 110, endPoint x: 16, endPoint y: 120, distance: 456.4
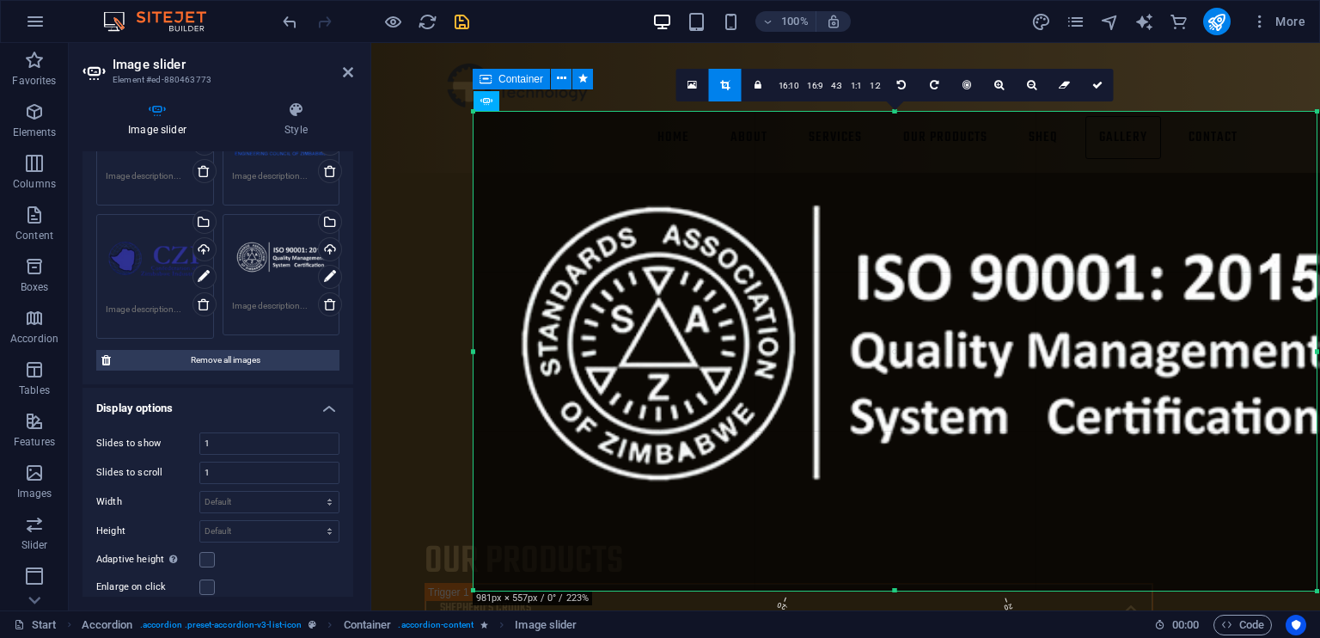
drag, startPoint x: 1289, startPoint y: 590, endPoint x: 1319, endPoint y: 585, distance: 30.4
click at [1316, 585] on div "180 170 160 150 140 130 120 110 100 90 80 70 60 50 40 30 20 10 0 -10 -20 -30 -4…" at bounding box center [894, 351] width 843 height 479
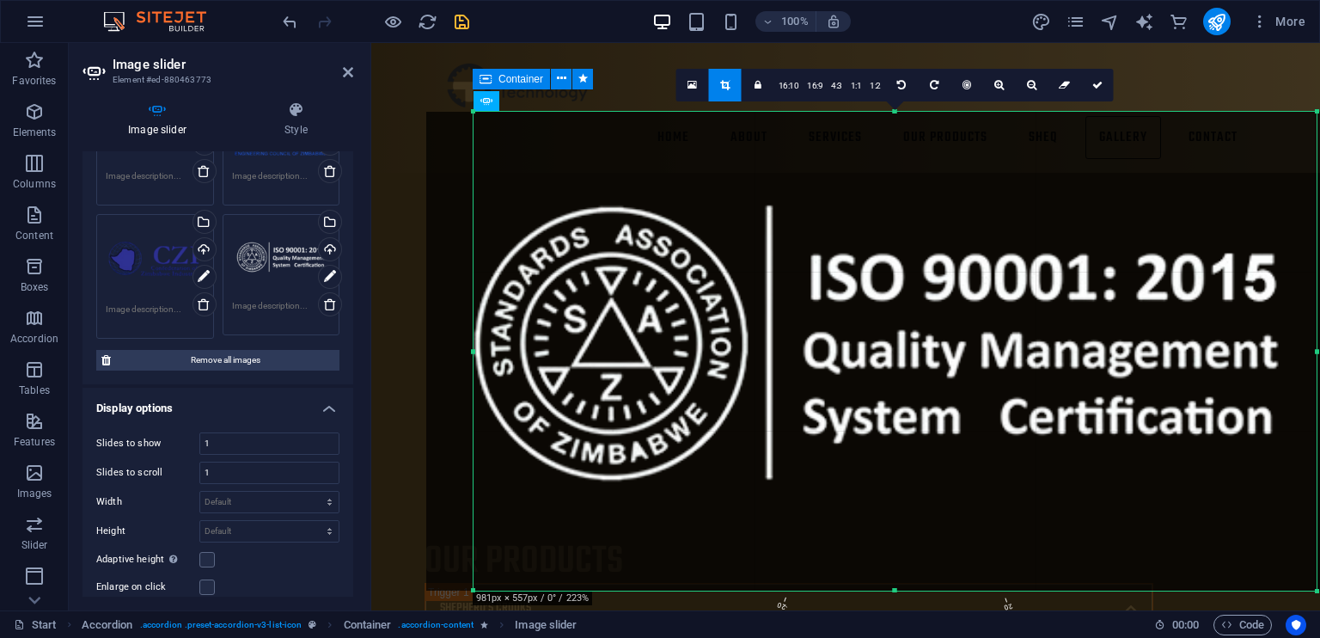
drag, startPoint x: 1078, startPoint y: 524, endPoint x: 1031, endPoint y: 521, distance: 47.4
click at [1031, 521] on div at bounding box center [876, 351] width 900 height 479
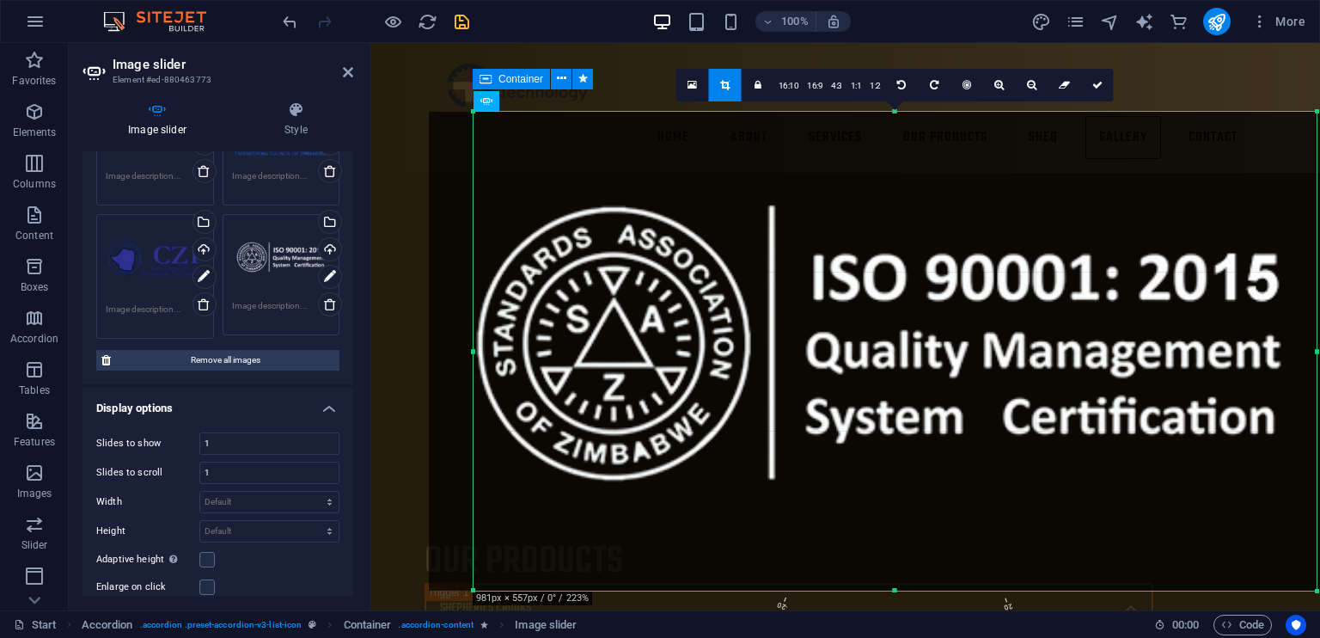
click at [1066, 307] on div at bounding box center [879, 351] width 900 height 479
click at [788, 180] on div at bounding box center [878, 351] width 900 height 479
click at [1090, 75] on link at bounding box center [1097, 85] width 33 height 33
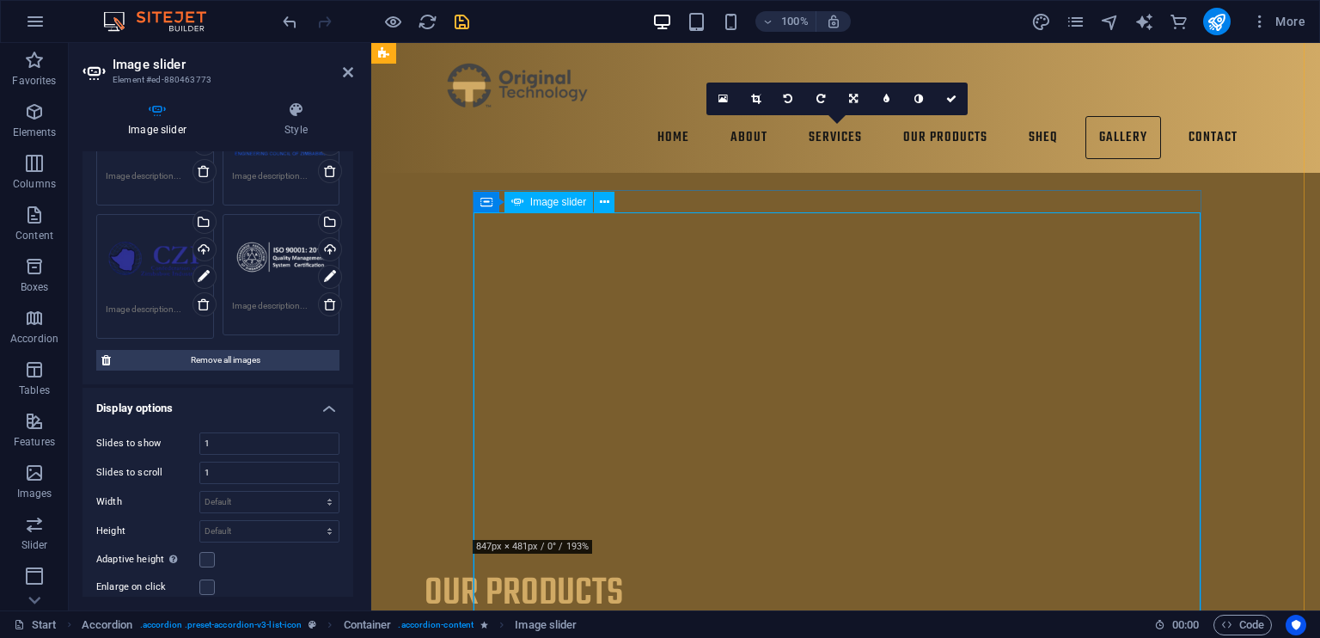
scroll to position [9271, 2]
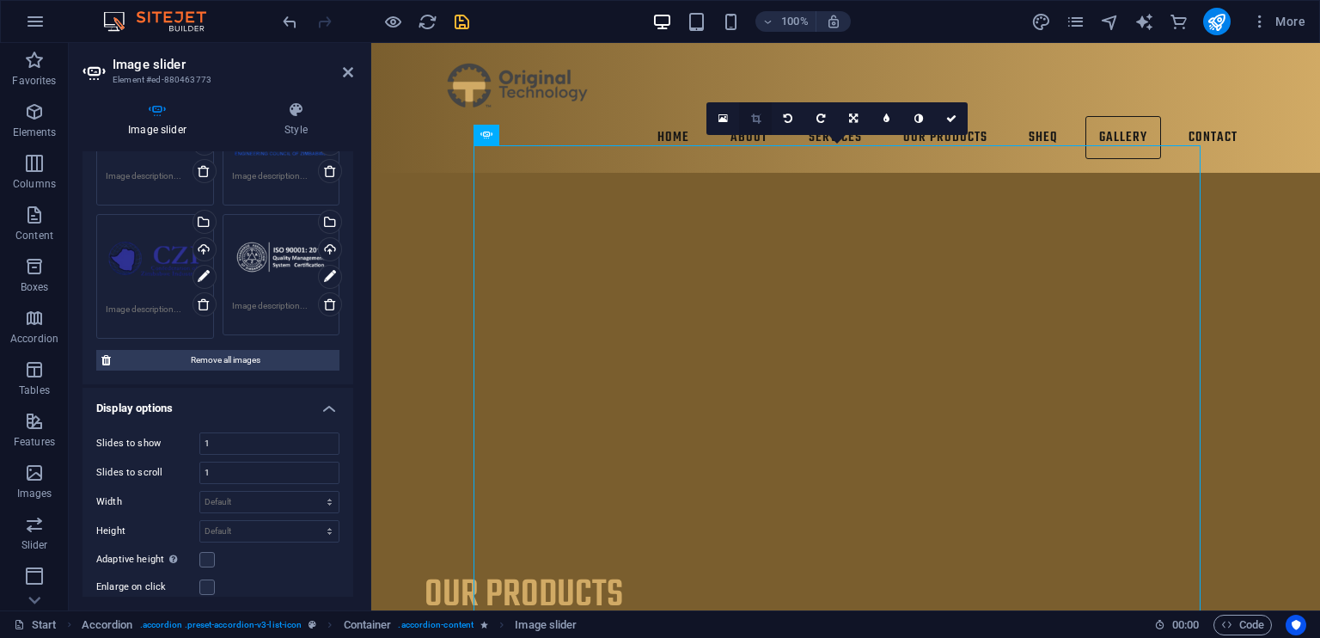
click at [764, 116] on link at bounding box center [755, 118] width 33 height 33
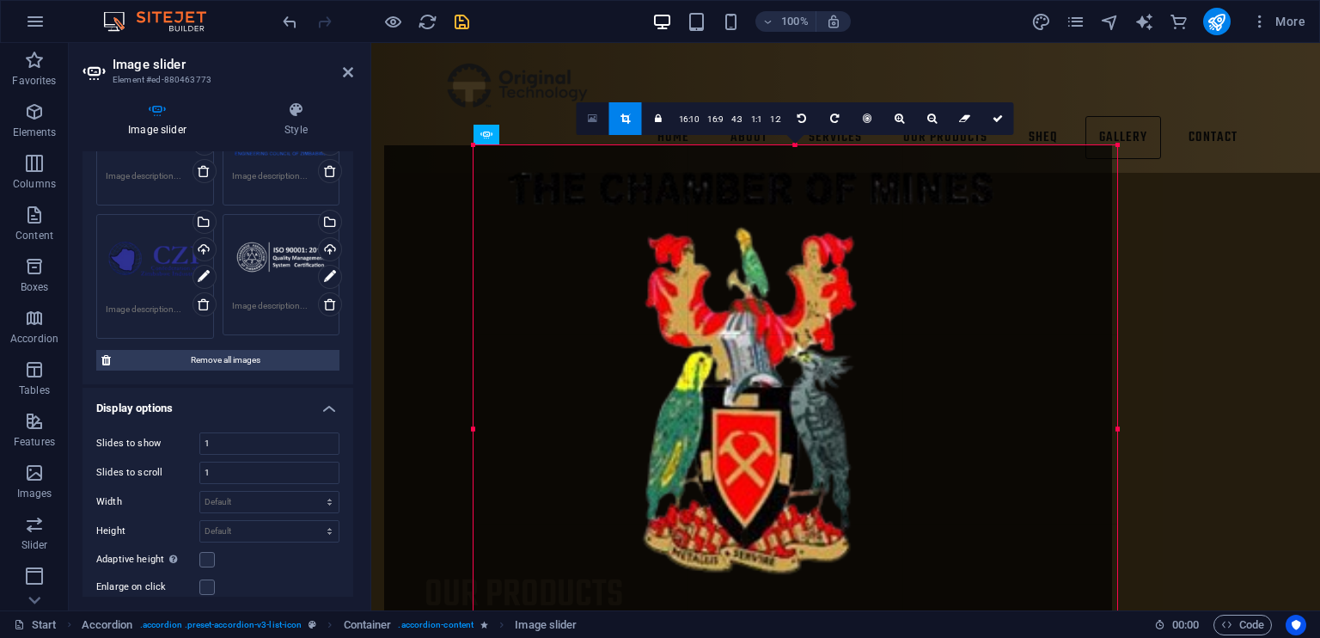
drag, startPoint x: 473, startPoint y: 144, endPoint x: 583, endPoint y: 107, distance: 116.0
click at [583, 145] on div "180 170 160 150 140 130 120 110 100 90 80 70 60 50 40 30 20 10 0 -10 -20 -30 -4…" at bounding box center [795, 428] width 644 height 567
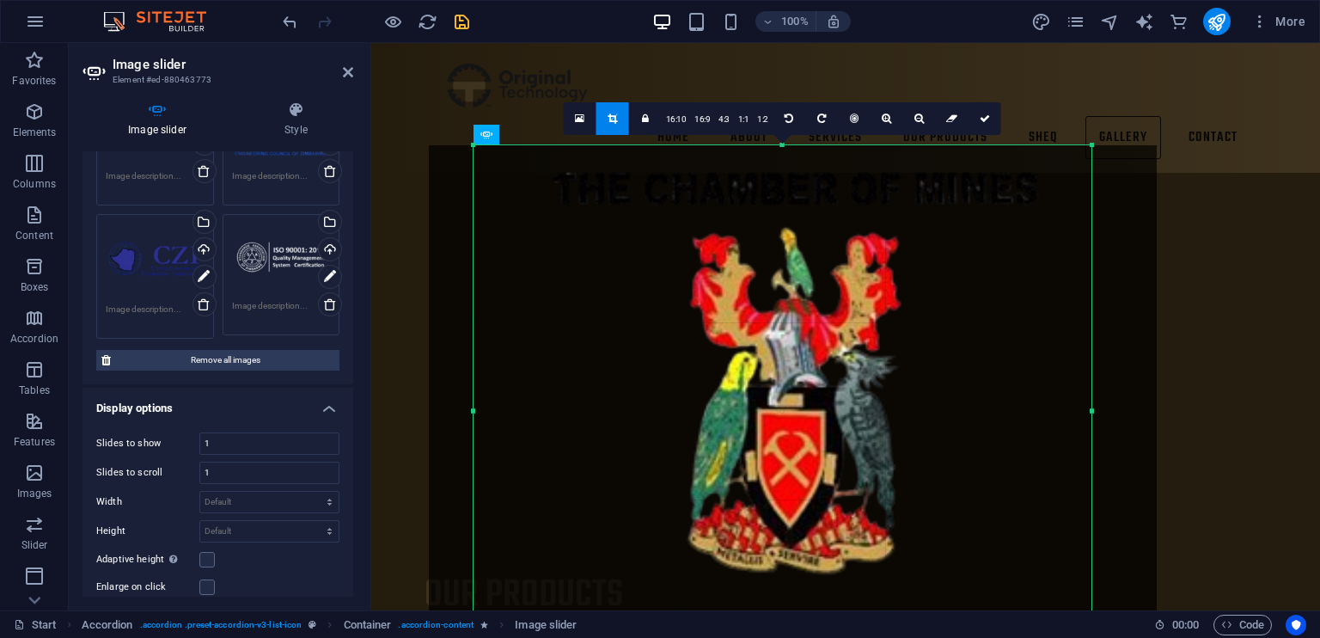
drag, startPoint x: 724, startPoint y: 217, endPoint x: 788, endPoint y: 217, distance: 63.6
click at [788, 217] on div at bounding box center [793, 410] width 728 height 531
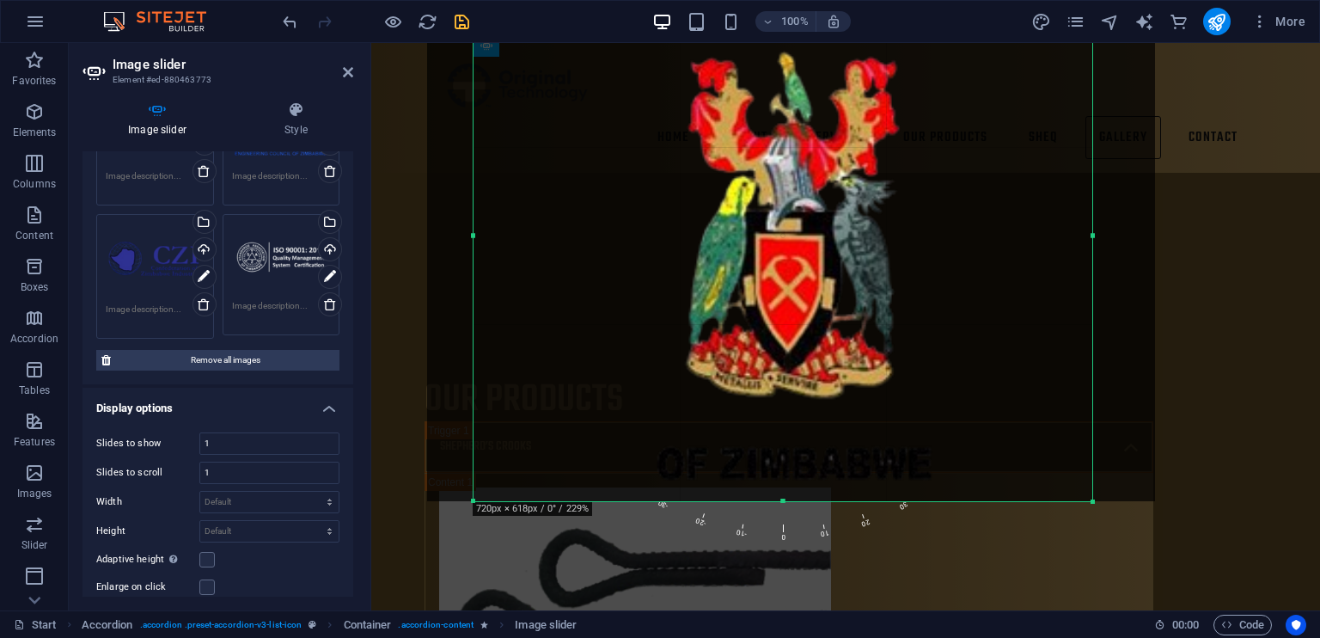
scroll to position [9447, 2]
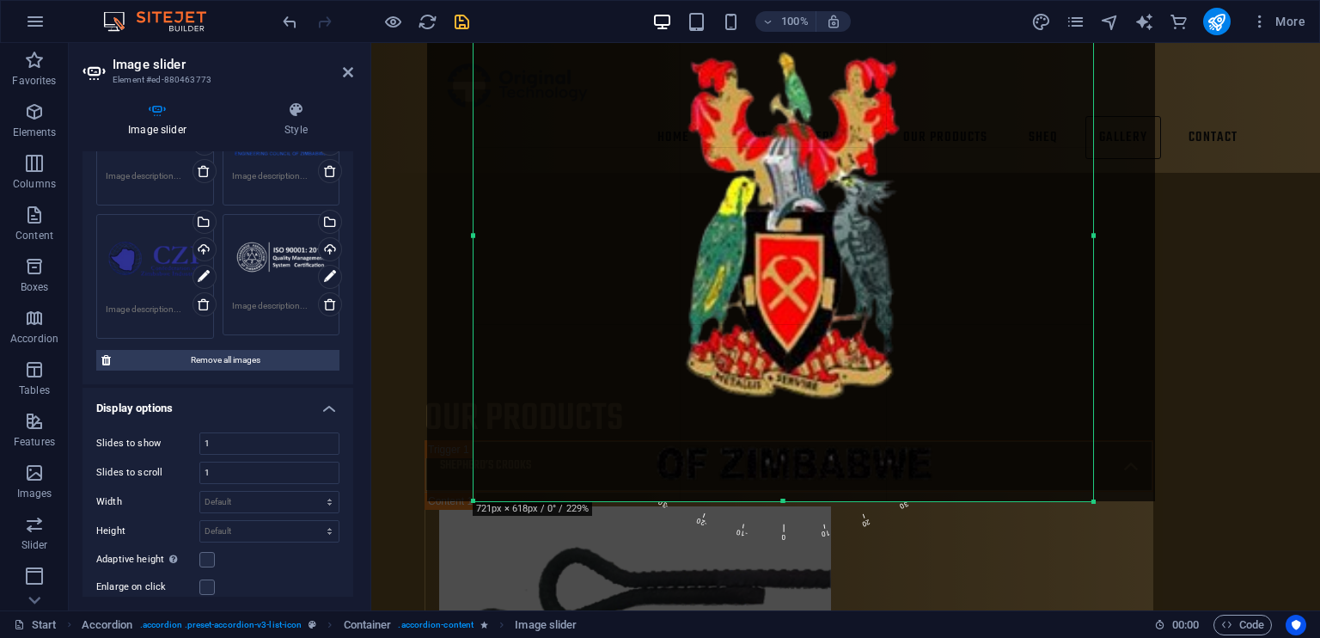
click at [1093, 484] on div "180 170 160 150 140 130 120 110 100 90 80 70 60 50 40 30 20 10 0 -10 -20 -30 -4…" at bounding box center [783, 235] width 620 height 531
click at [1118, 165] on div at bounding box center [791, 235] width 728 height 531
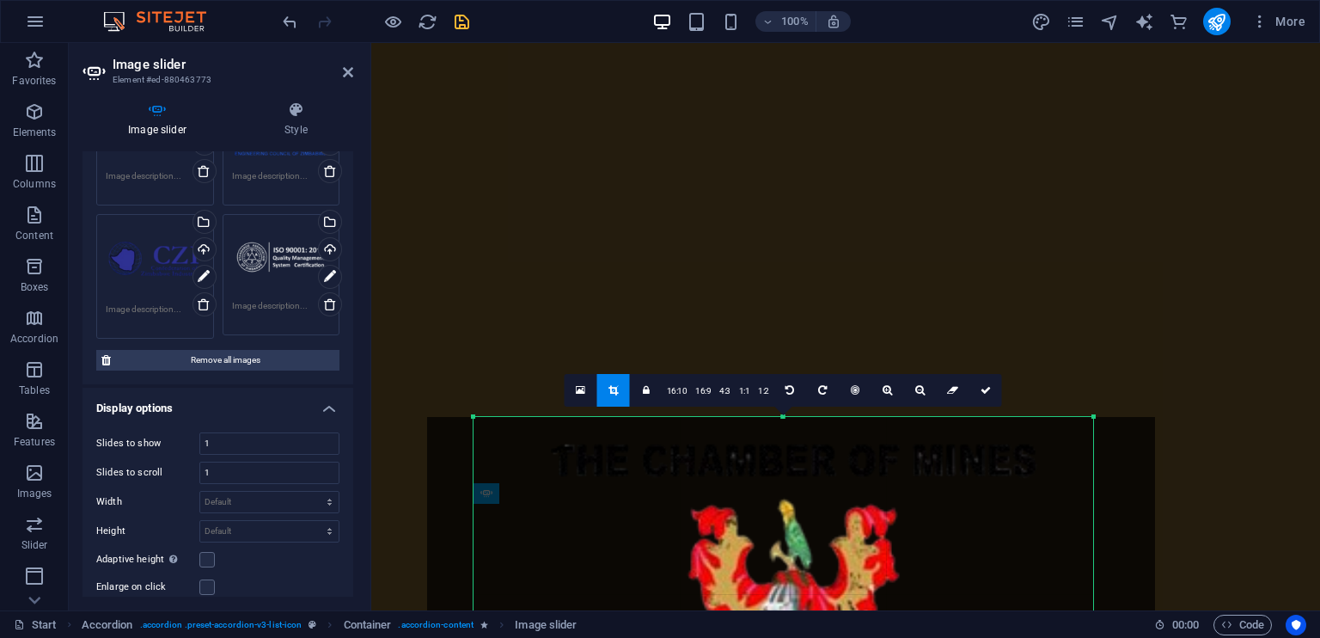
scroll to position [9014, 2]
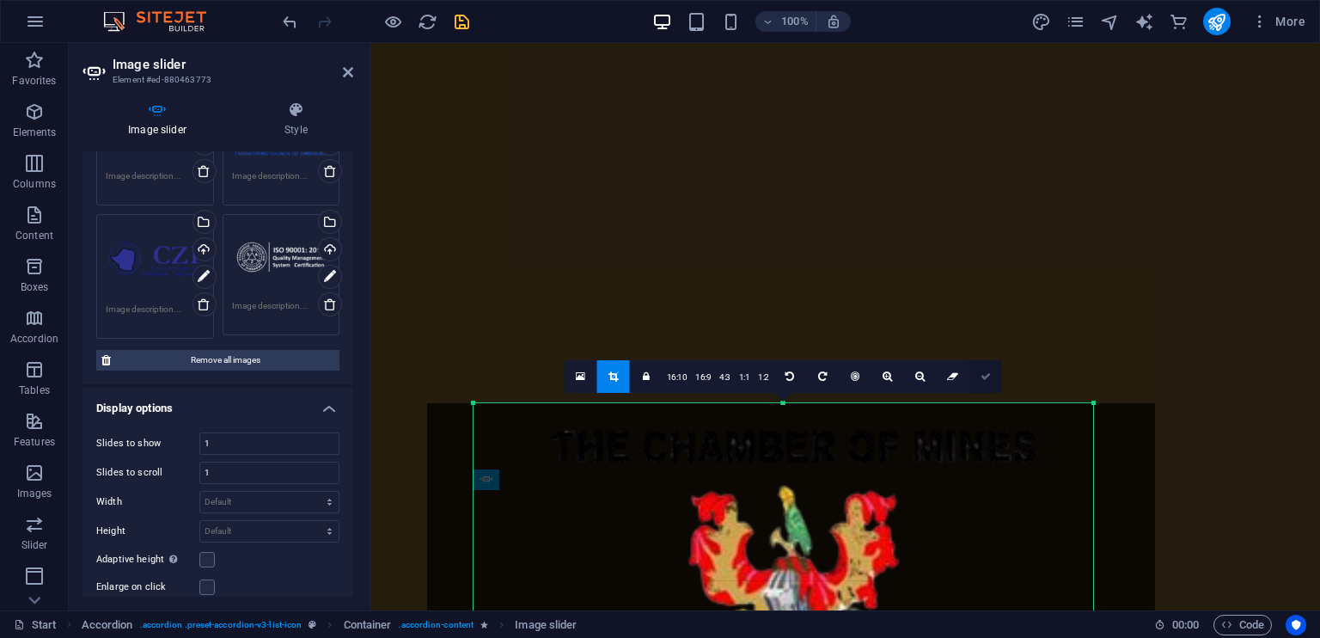
click at [981, 363] on link at bounding box center [985, 376] width 33 height 33
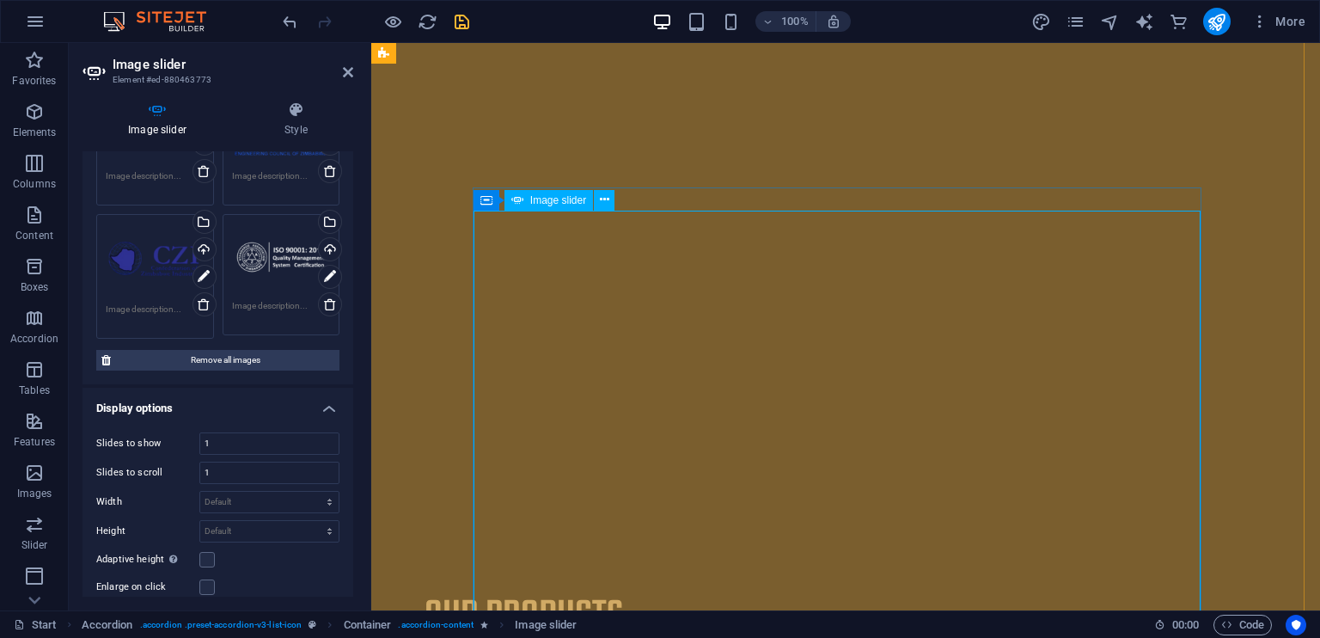
scroll to position [9404, 2]
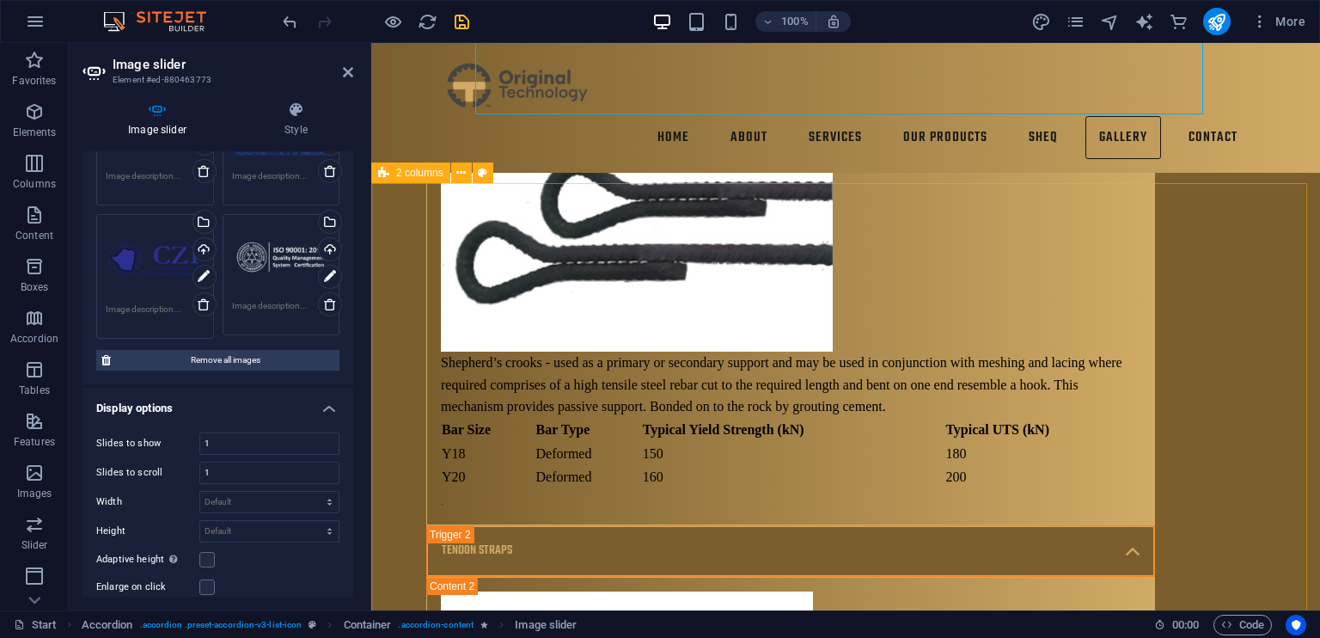
scroll to position [9834, 0]
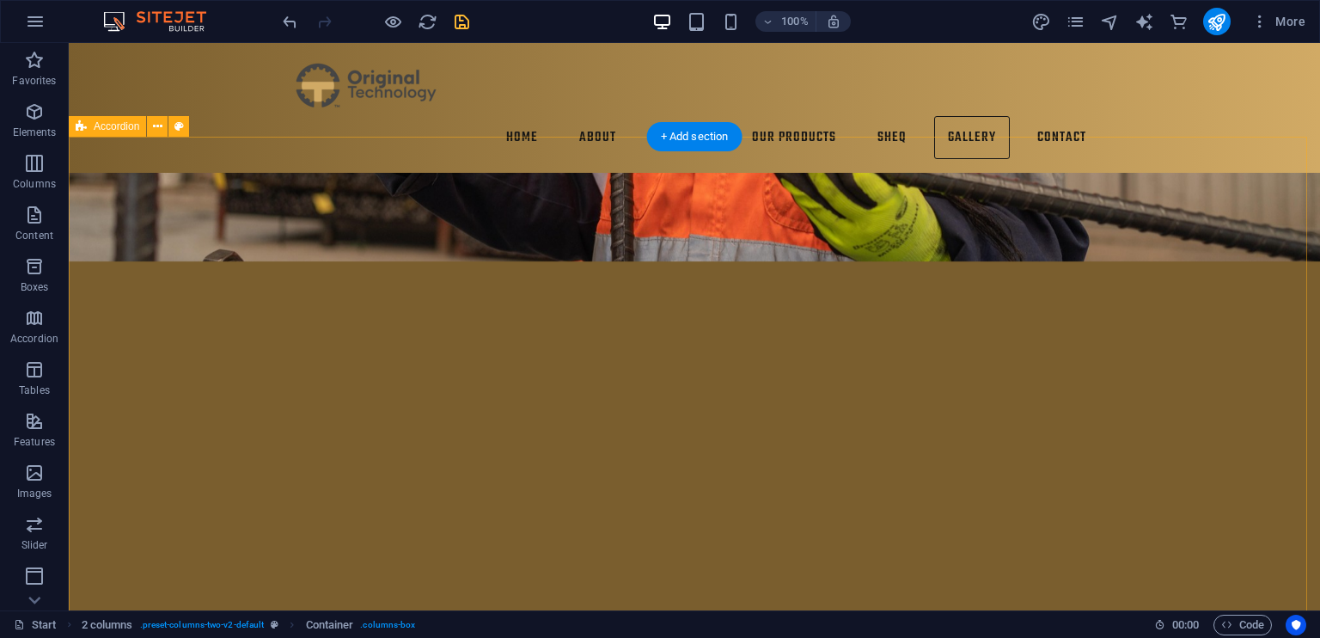
scroll to position [6918, 0]
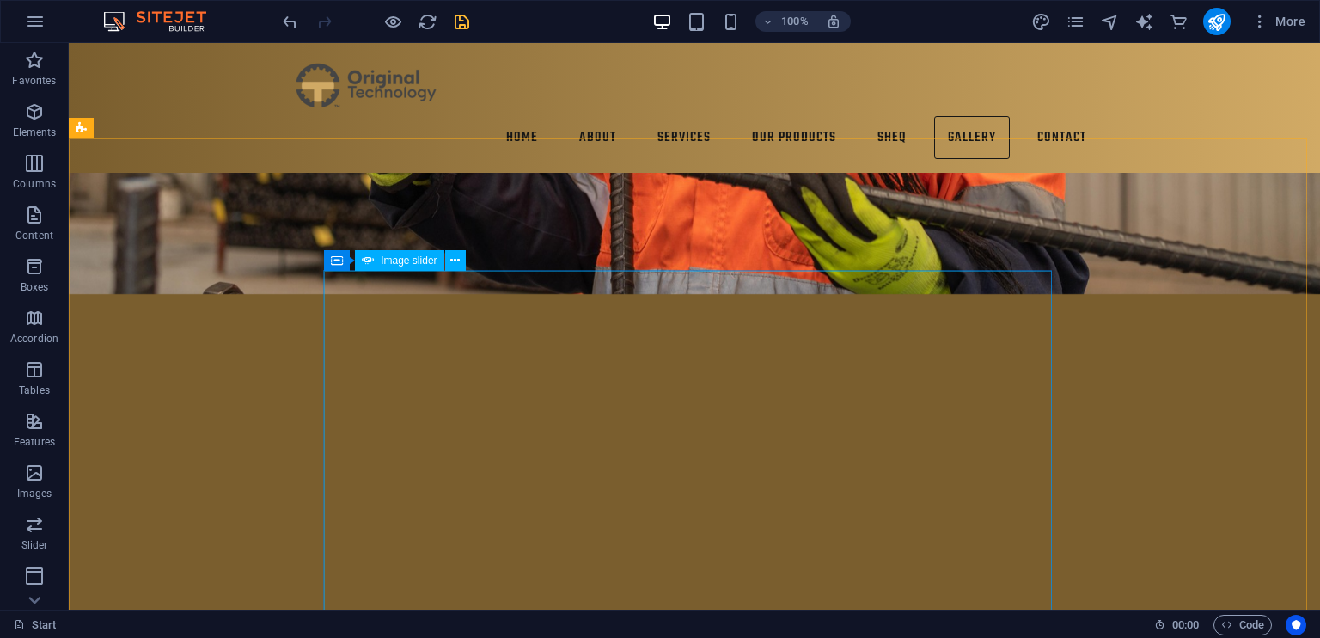
click at [409, 265] on span "Image slider" at bounding box center [409, 260] width 56 height 10
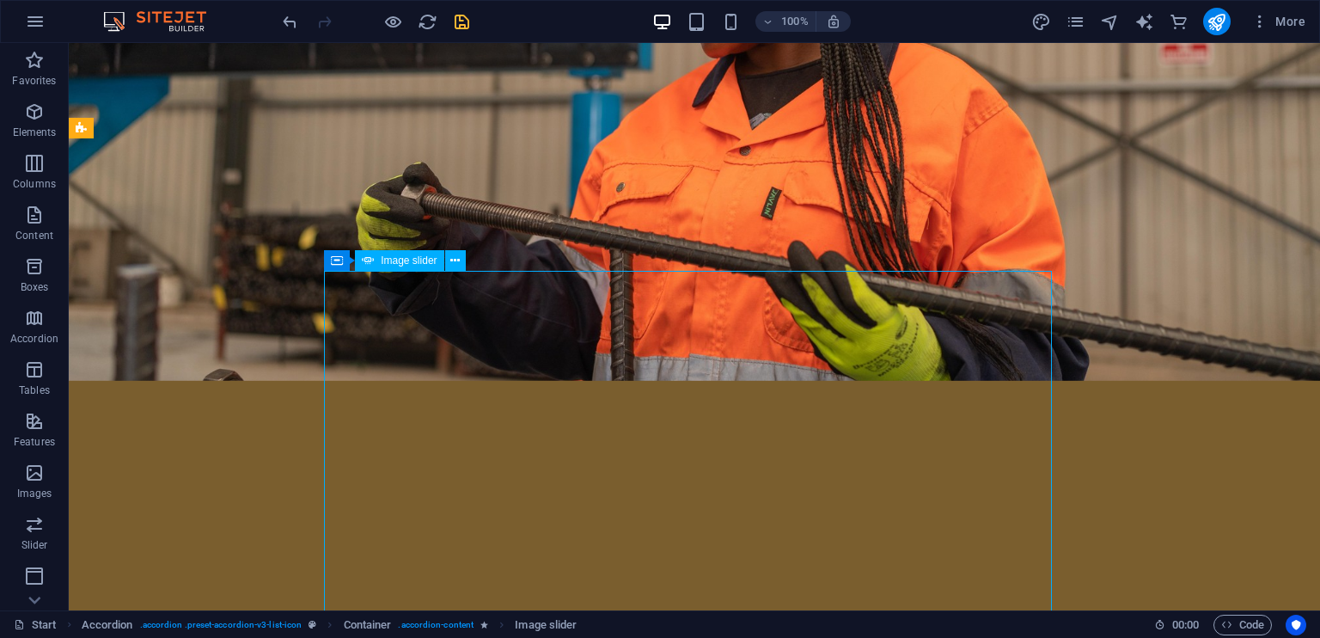
scroll to position [7005, 0]
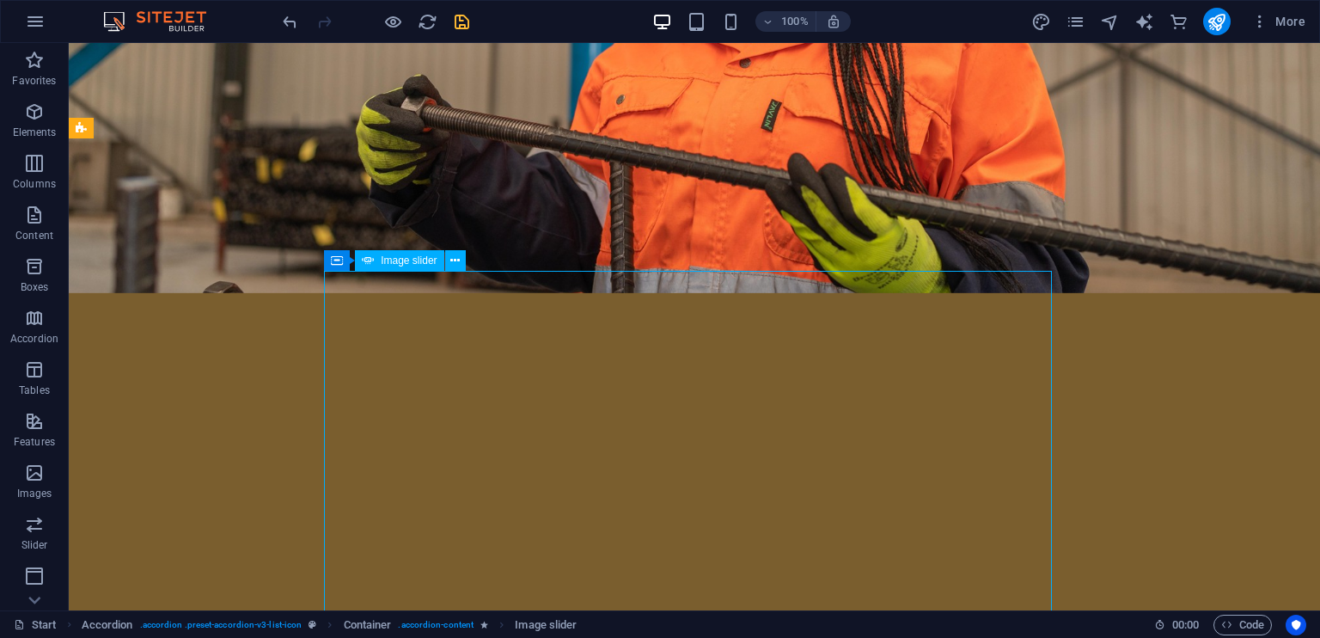
select select "ms"
select select "s"
select select "progressive"
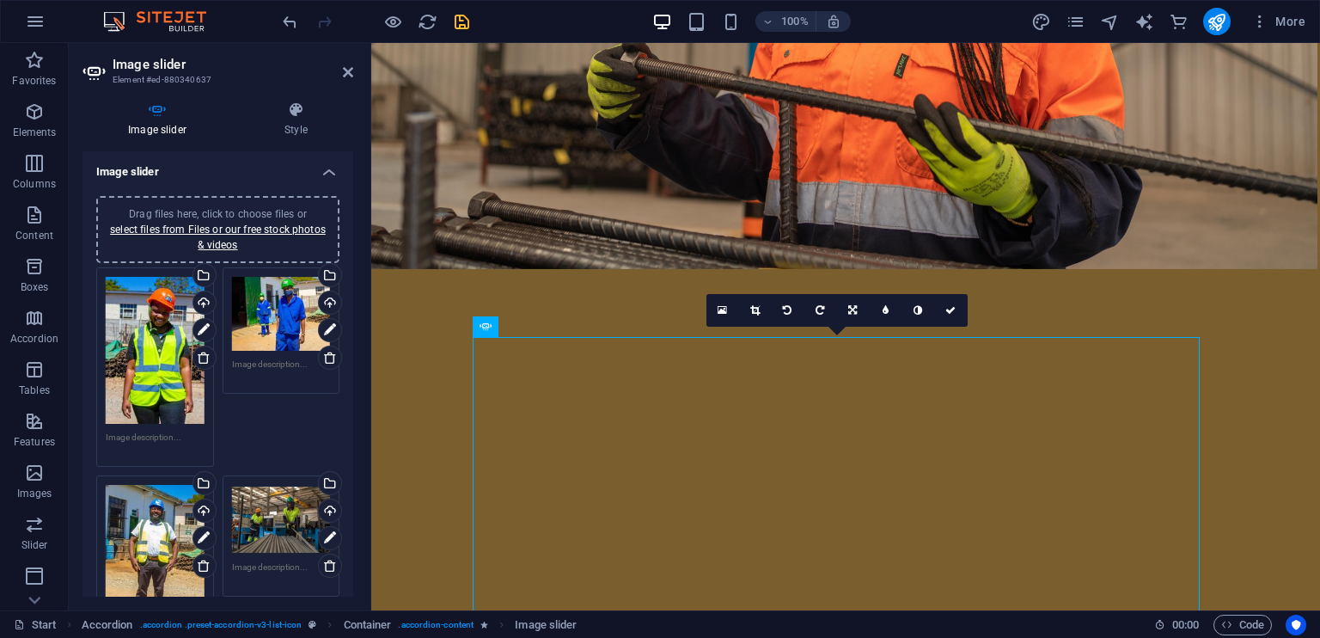
scroll to position [7029, 3]
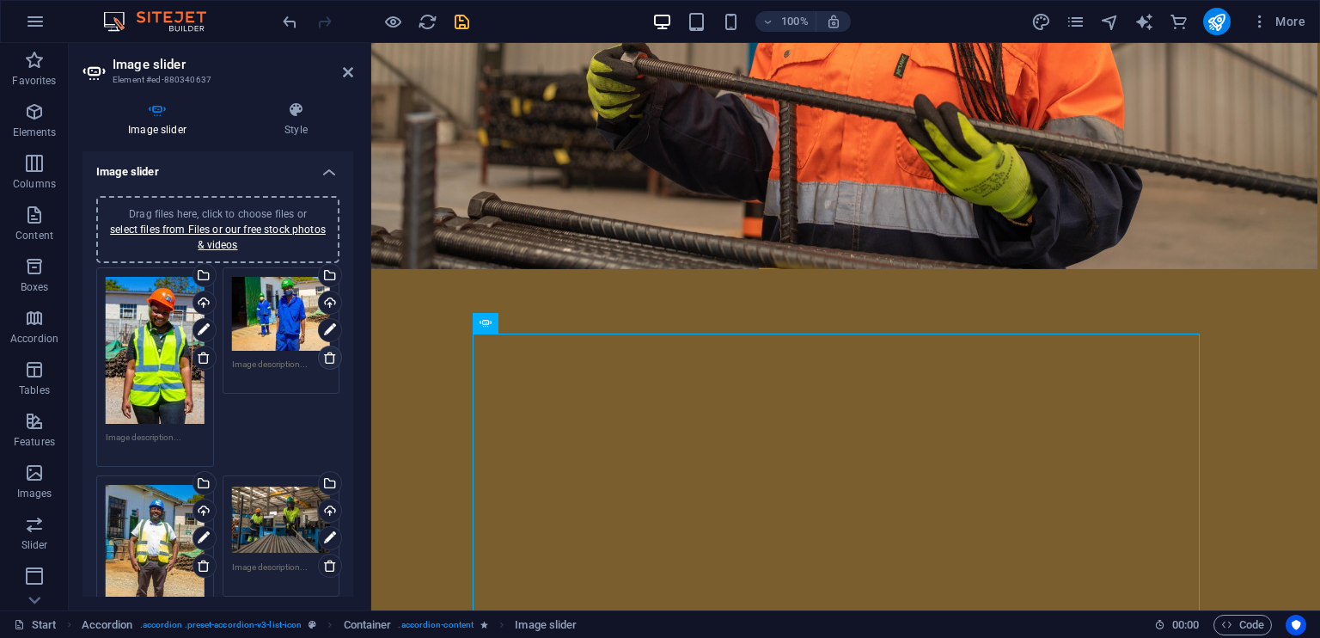
click at [323, 352] on icon at bounding box center [330, 358] width 14 height 14
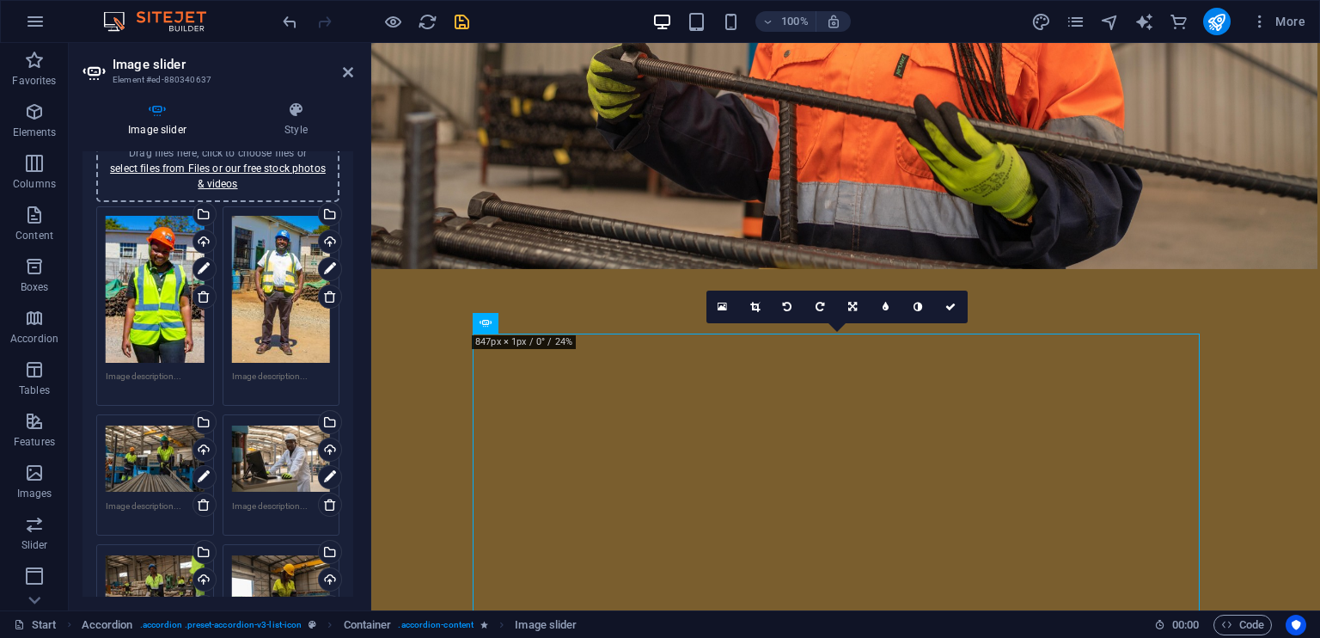
scroll to position [58, 0]
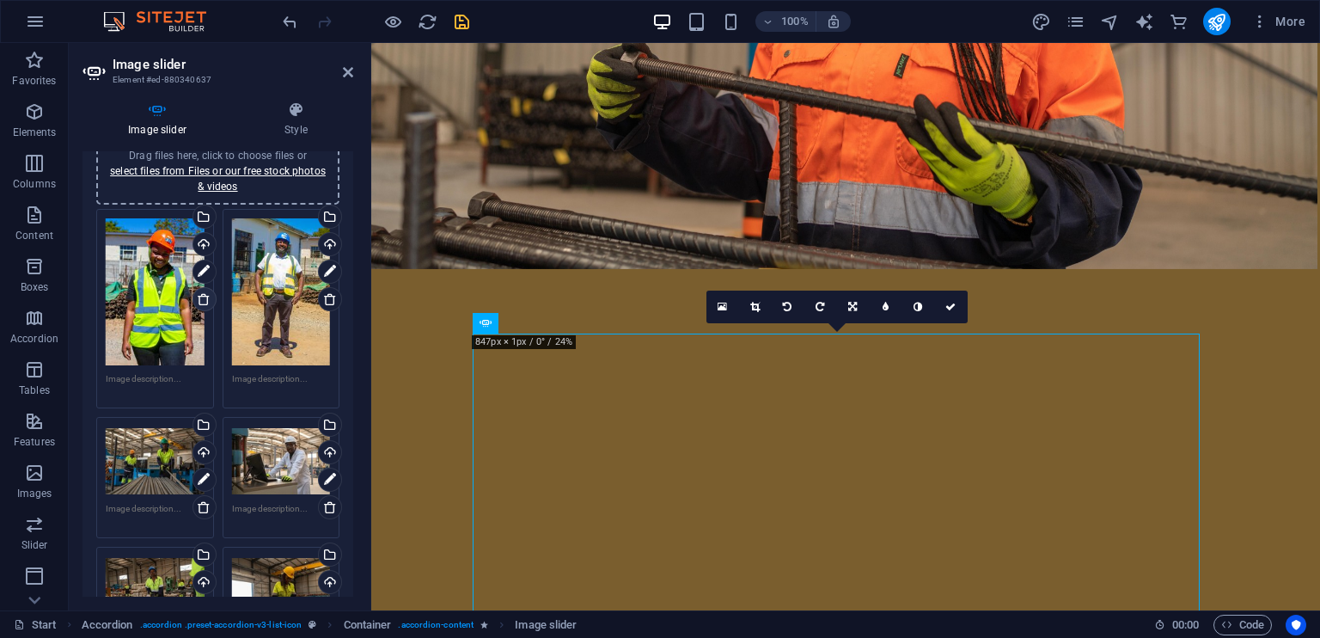
click at [203, 303] on icon at bounding box center [204, 299] width 14 height 14
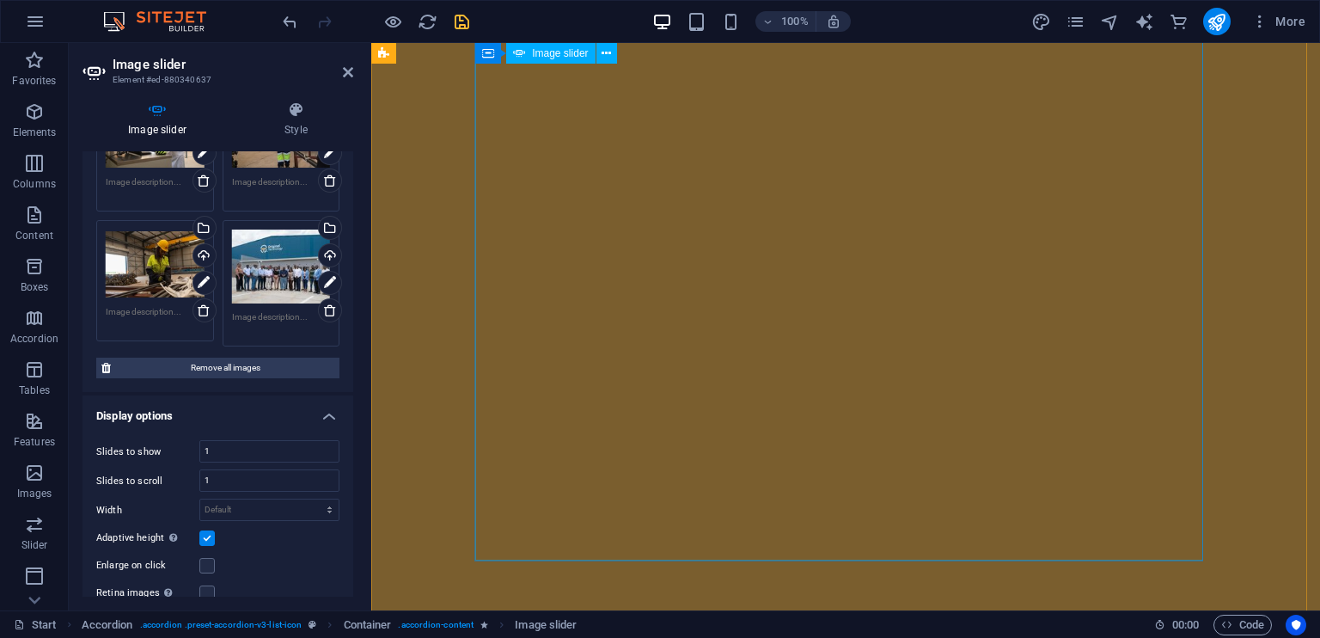
scroll to position [8253, 0]
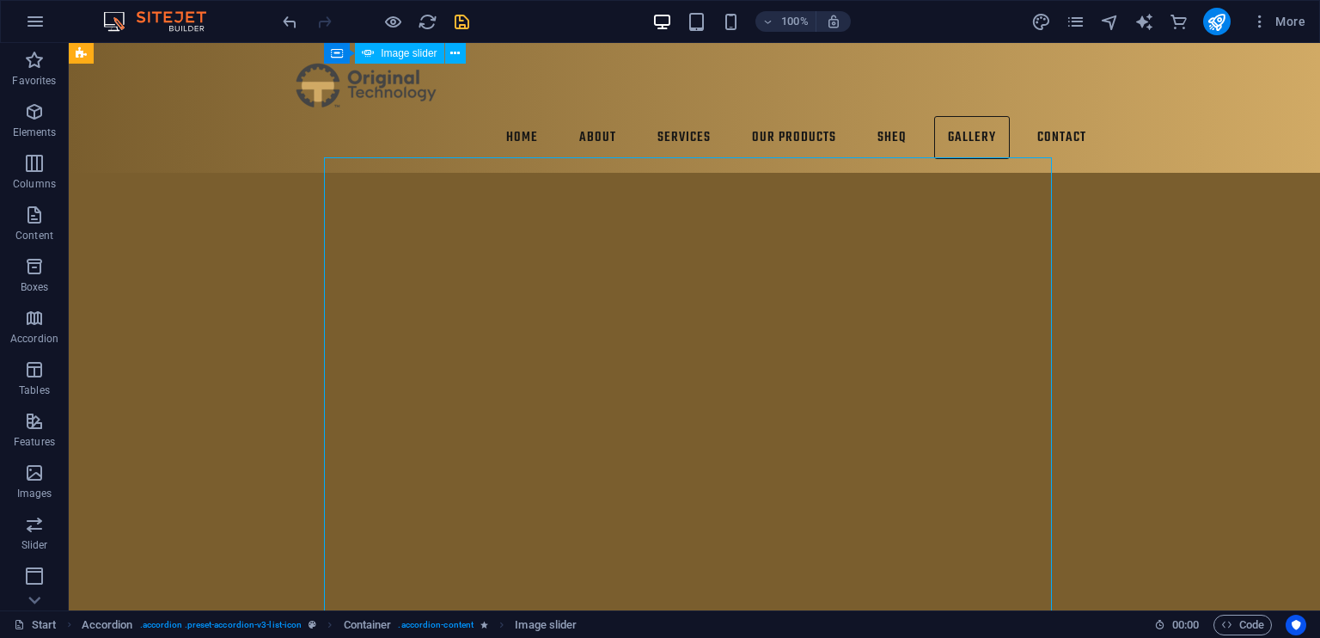
scroll to position [7660, 0]
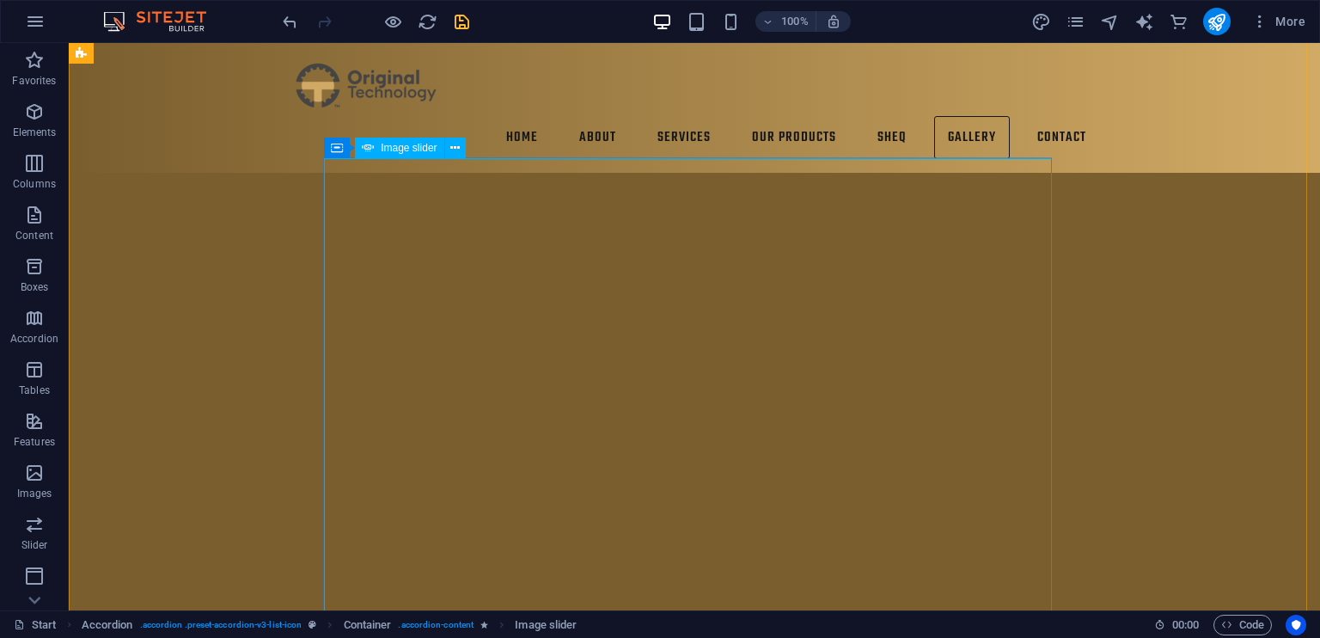
click at [397, 144] on span "Image slider" at bounding box center [409, 148] width 56 height 10
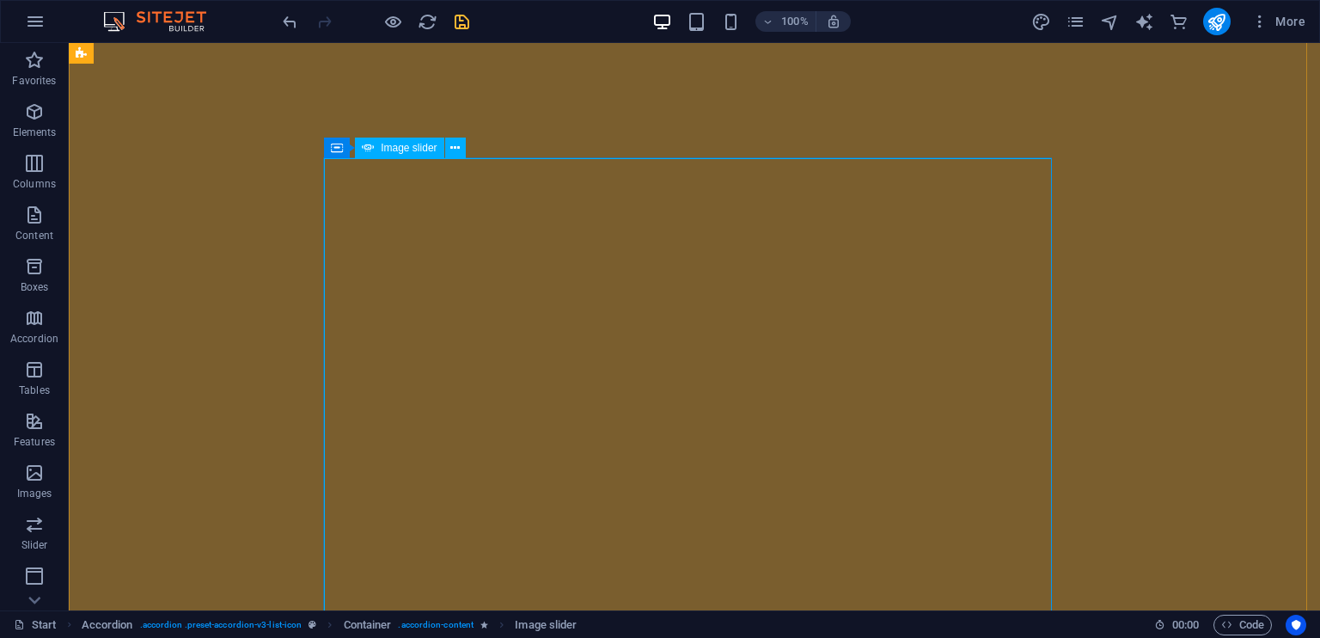
select select "ms"
select select "s"
select select "progressive"
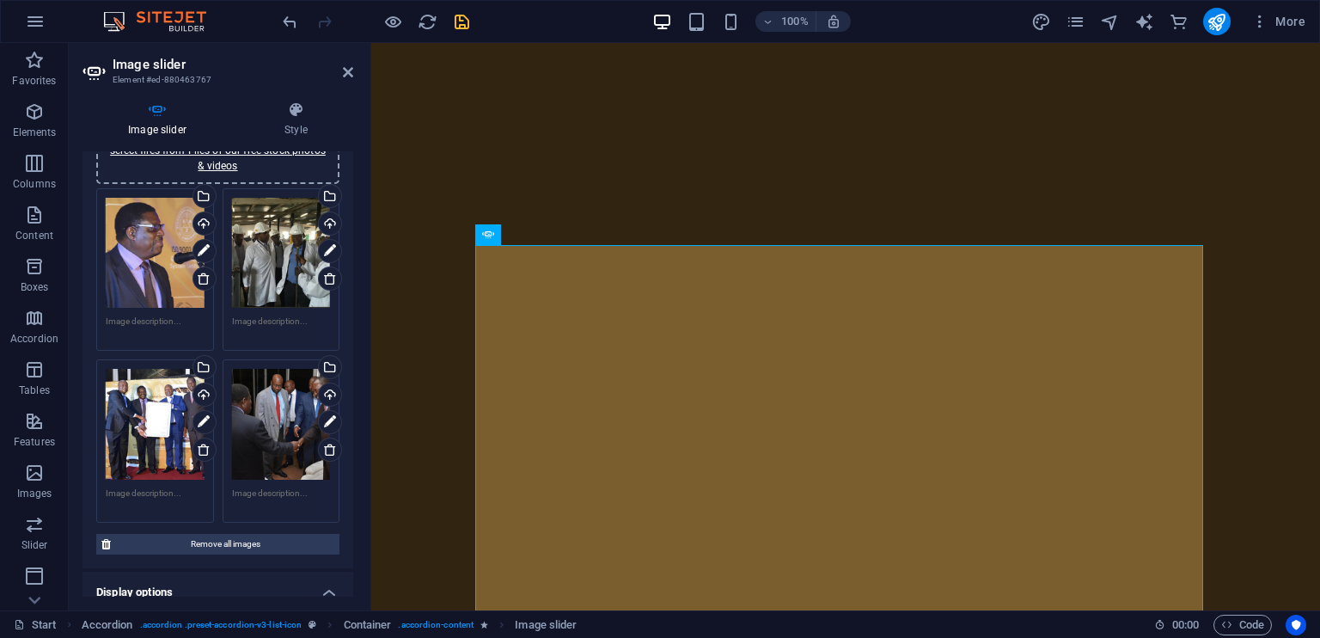
scroll to position [84, 0]
